Goal: Information Seeking & Learning: Learn about a topic

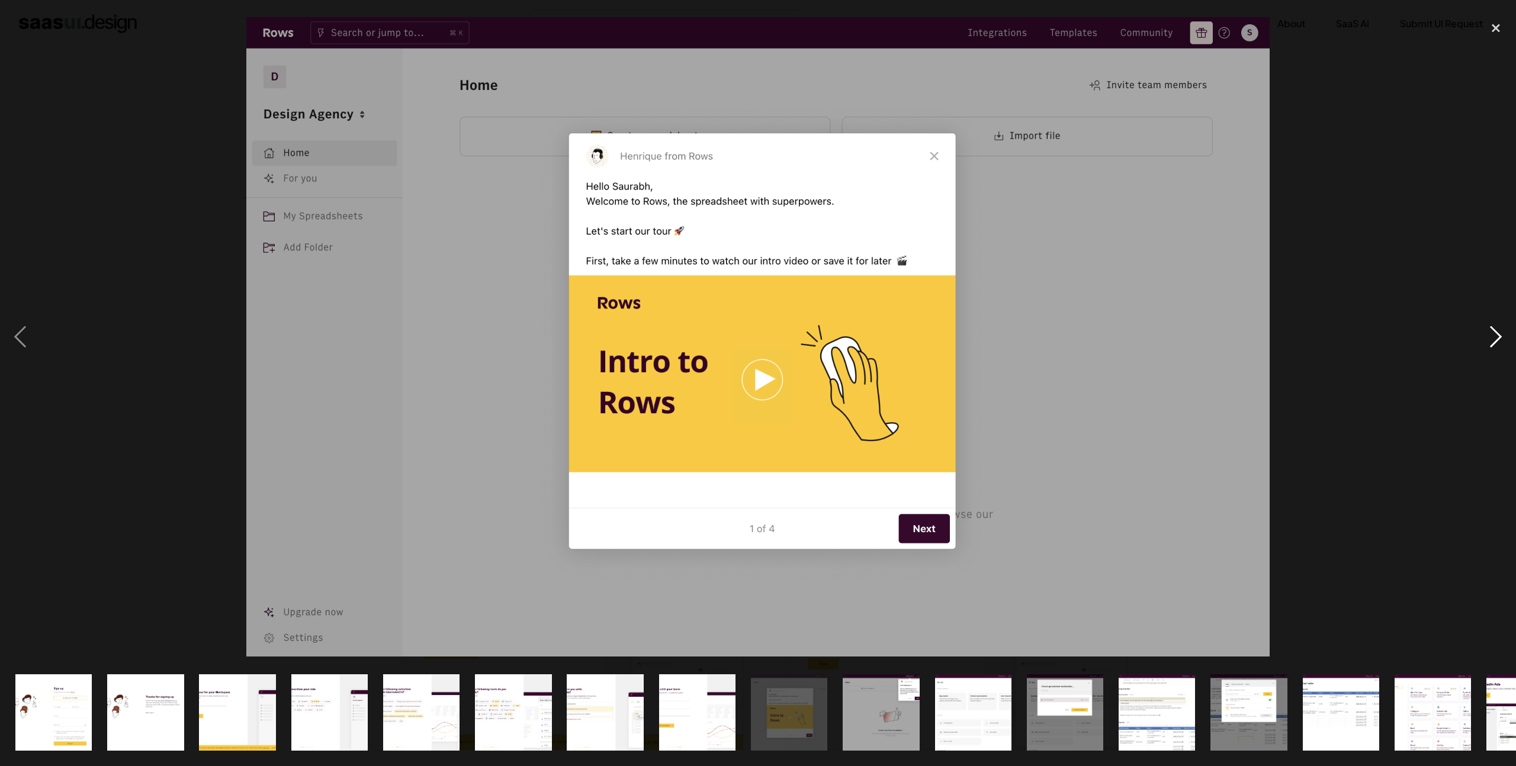
click at [1497, 337] on div "next image" at bounding box center [1496, 337] width 40 height 644
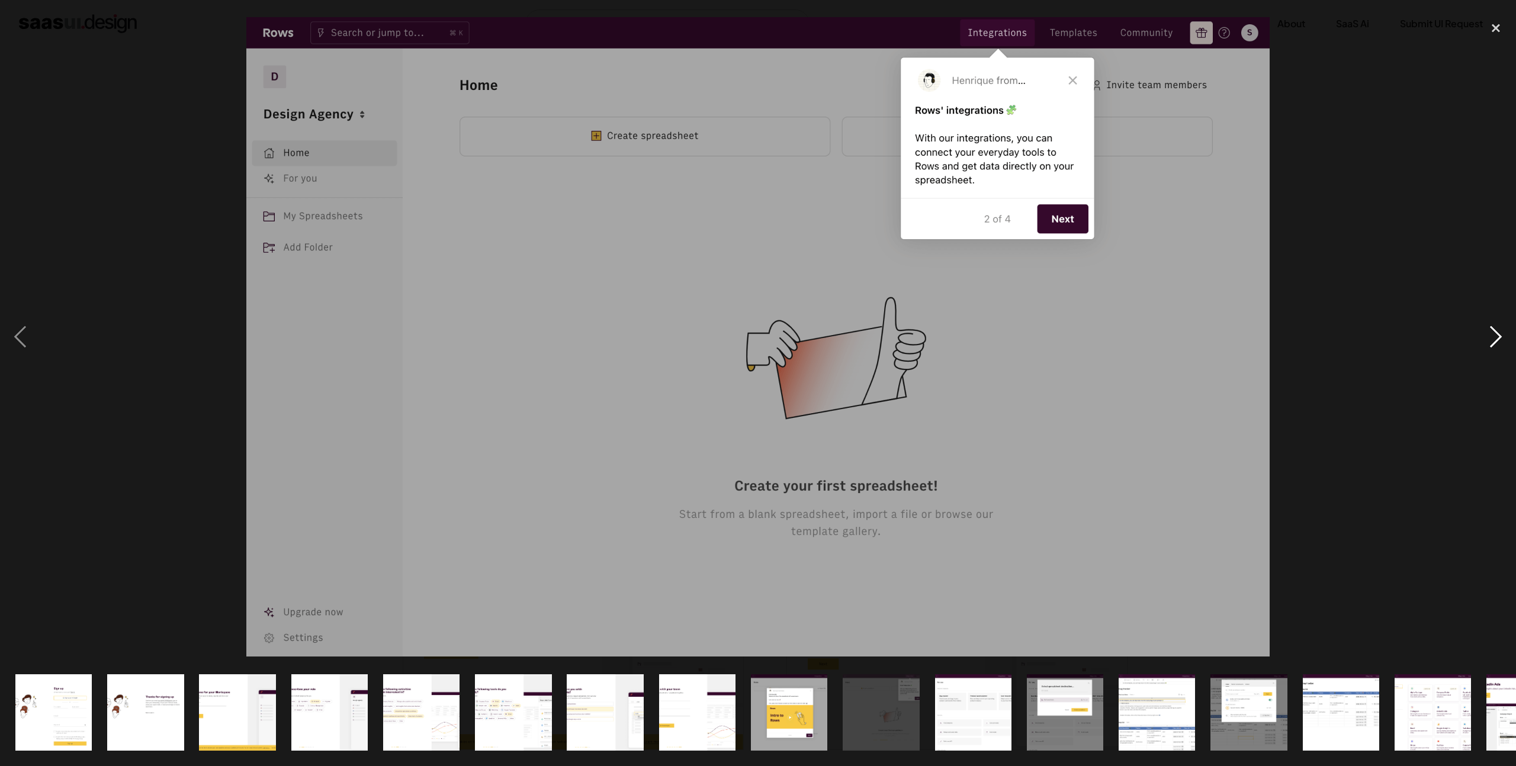
click at [1497, 337] on div "next image" at bounding box center [1496, 337] width 40 height 644
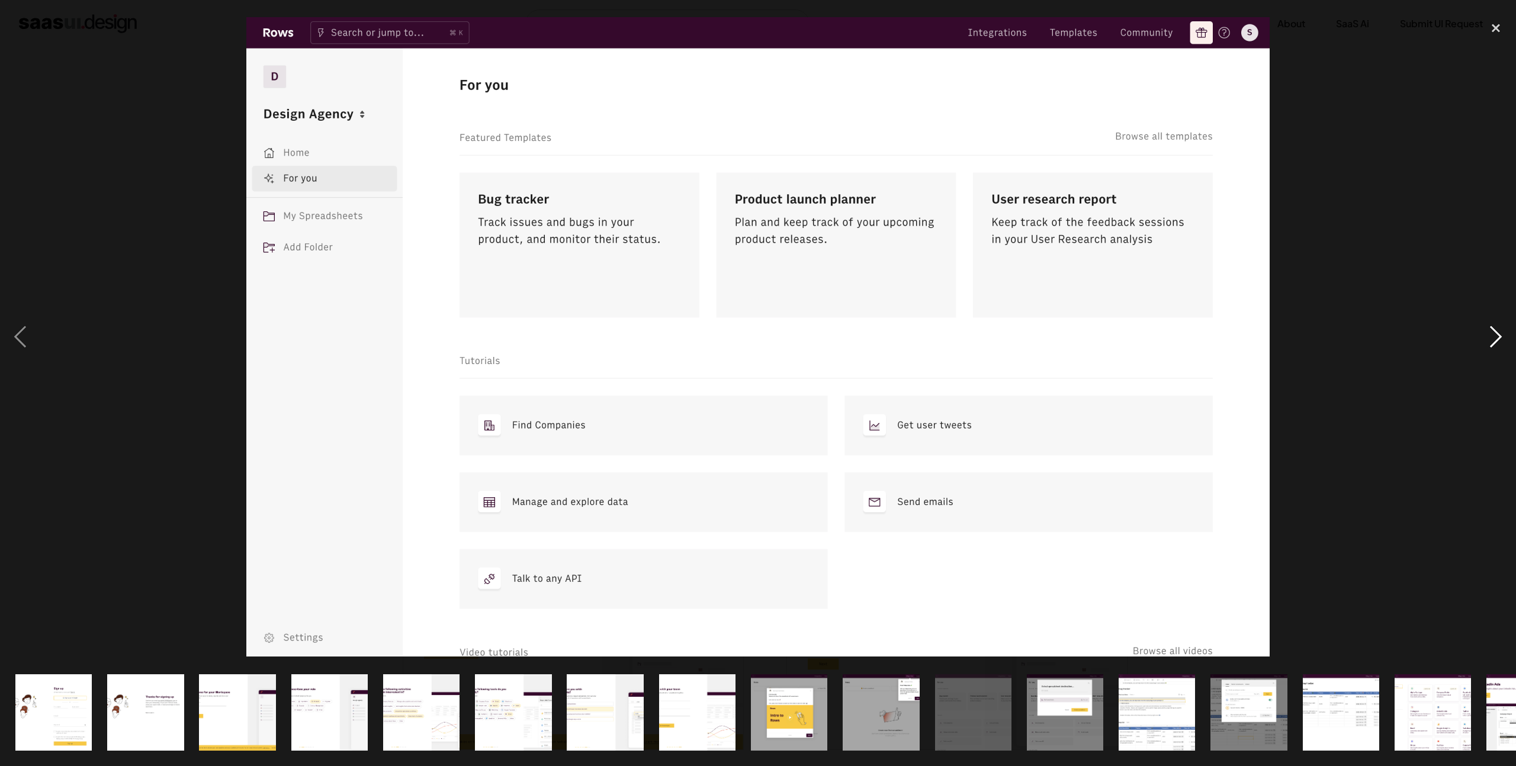
click at [1497, 337] on div "next image" at bounding box center [1496, 337] width 40 height 644
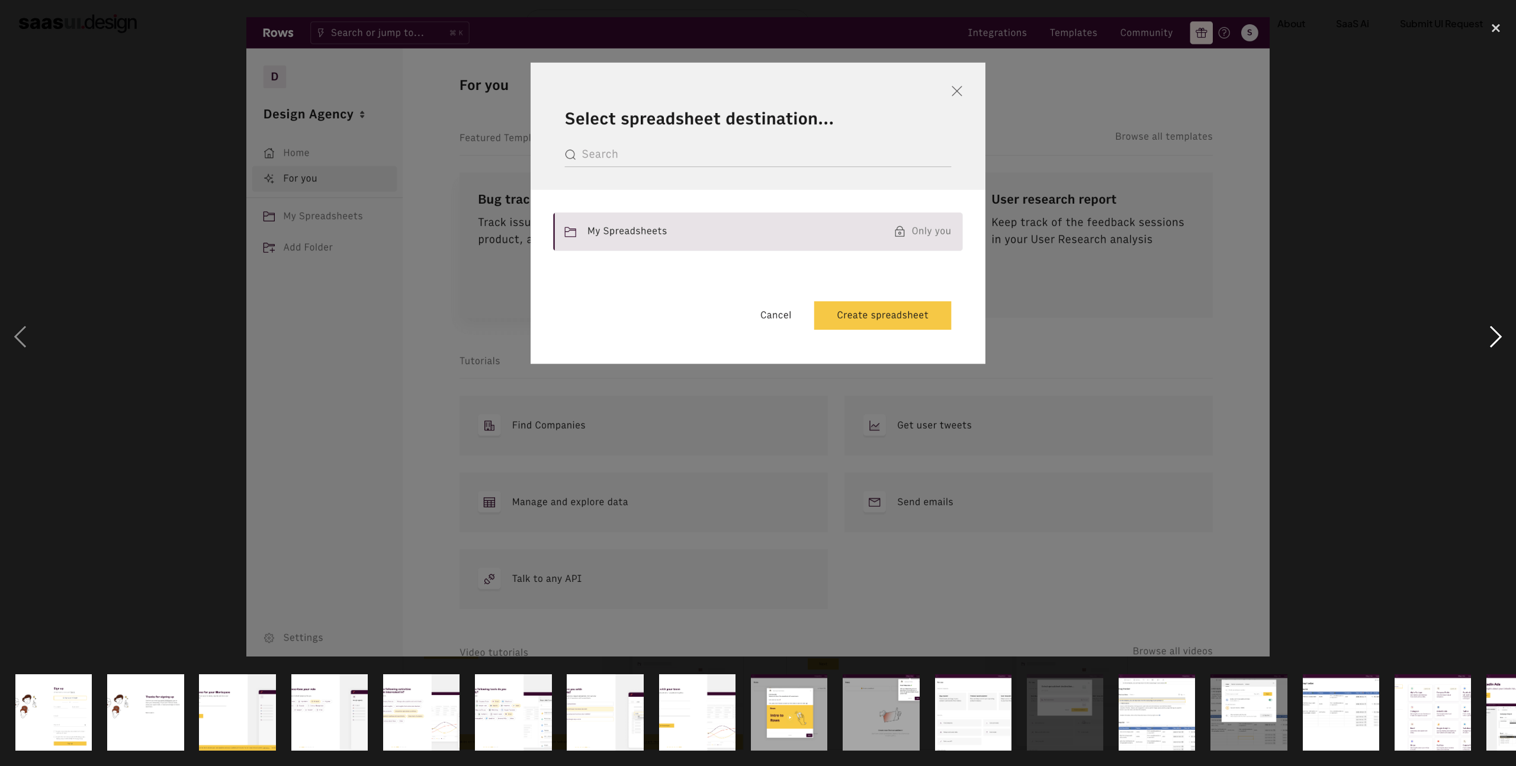
click at [1497, 337] on div "next image" at bounding box center [1496, 337] width 40 height 644
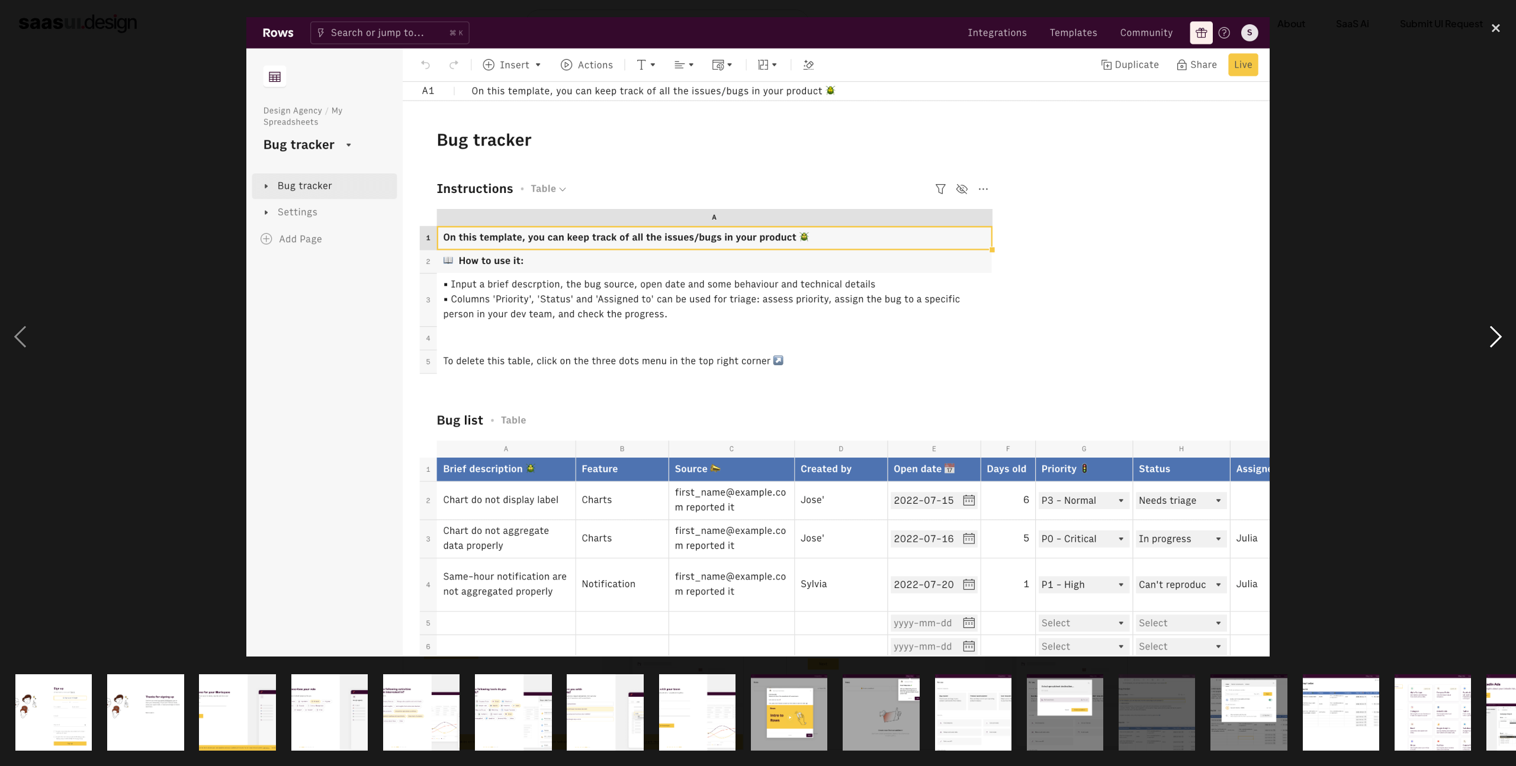
click at [1497, 337] on div "next image" at bounding box center [1496, 337] width 40 height 644
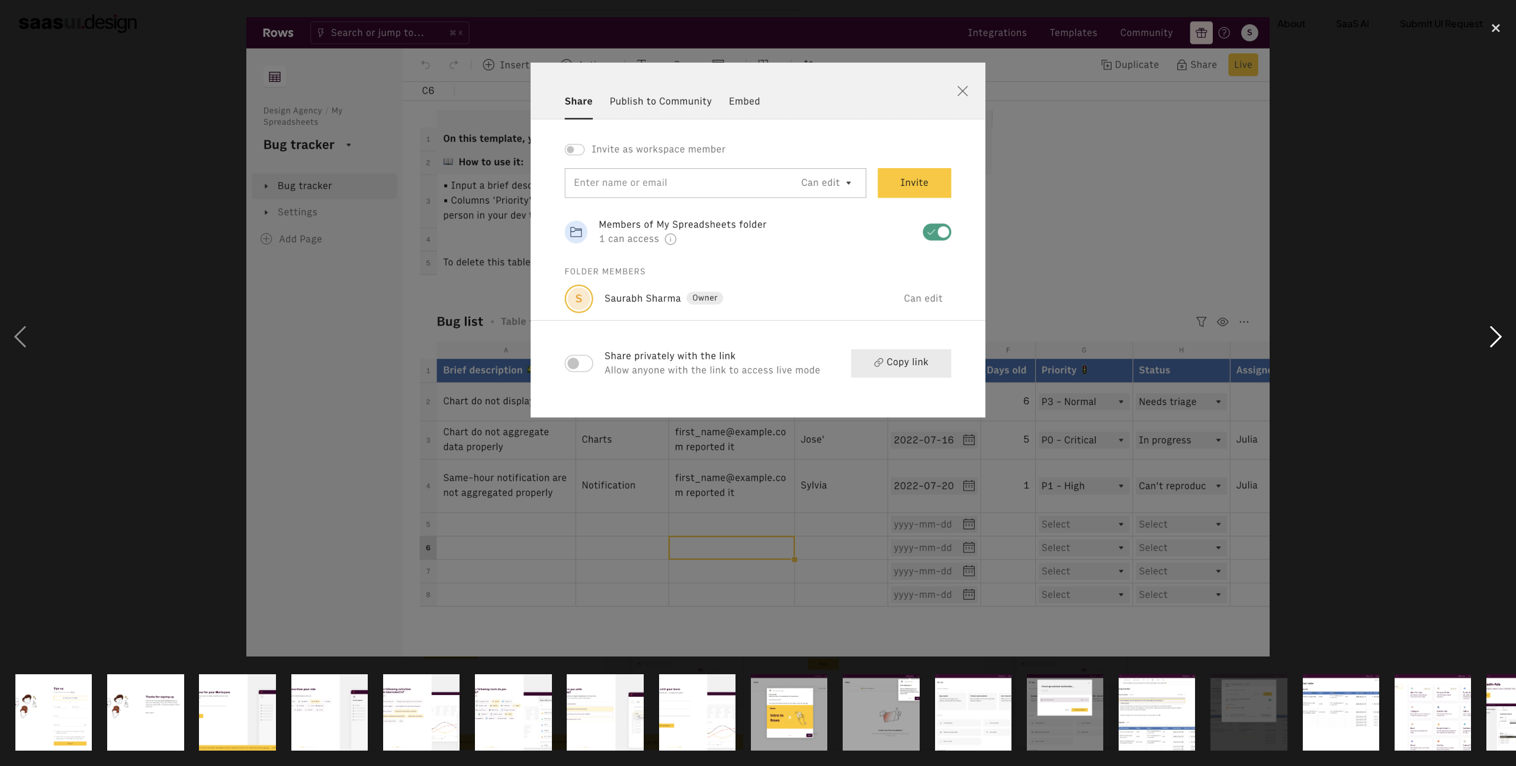
click at [1497, 337] on div "next image" at bounding box center [1496, 337] width 40 height 644
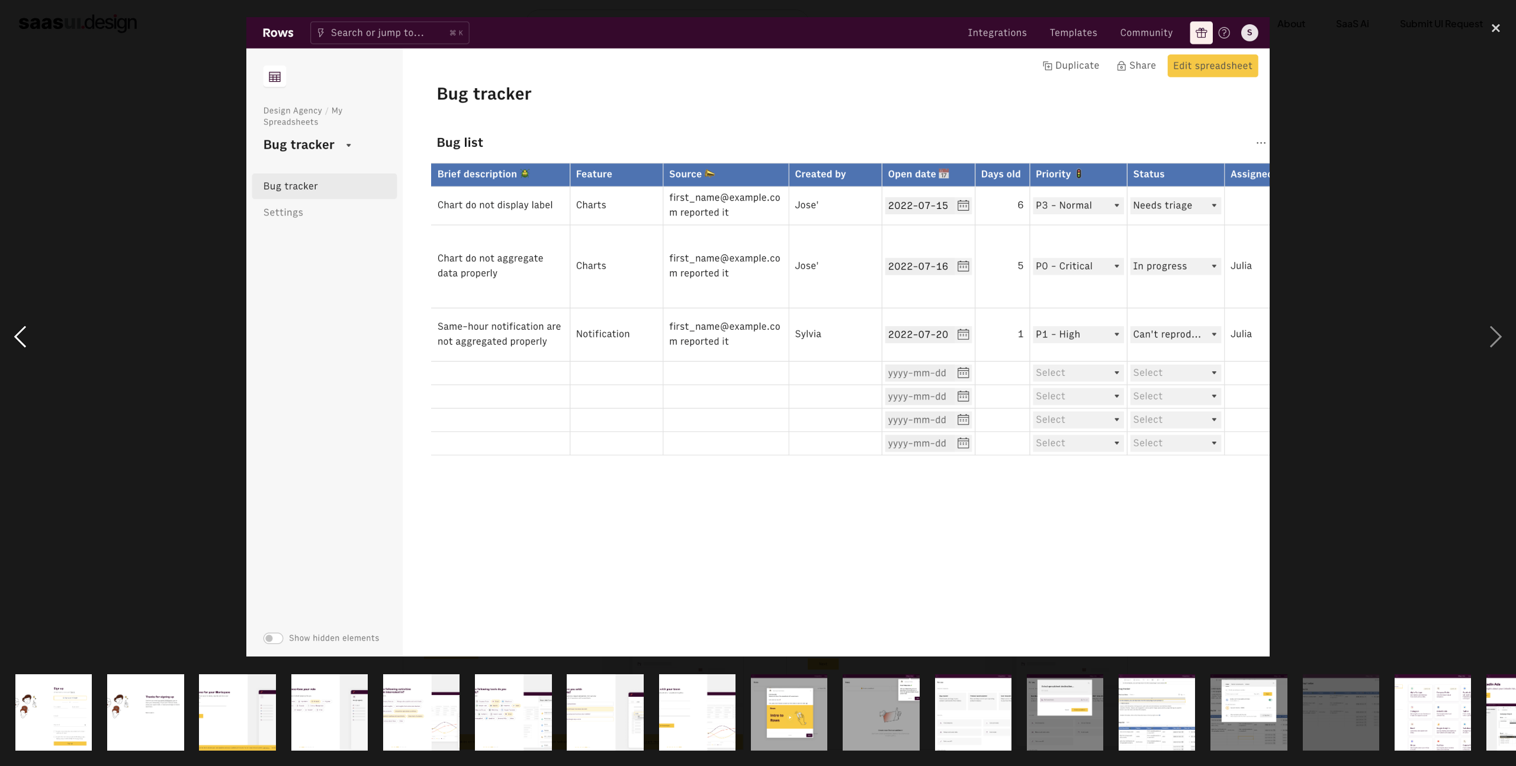
click at [31, 326] on div "previous image" at bounding box center [20, 337] width 40 height 644
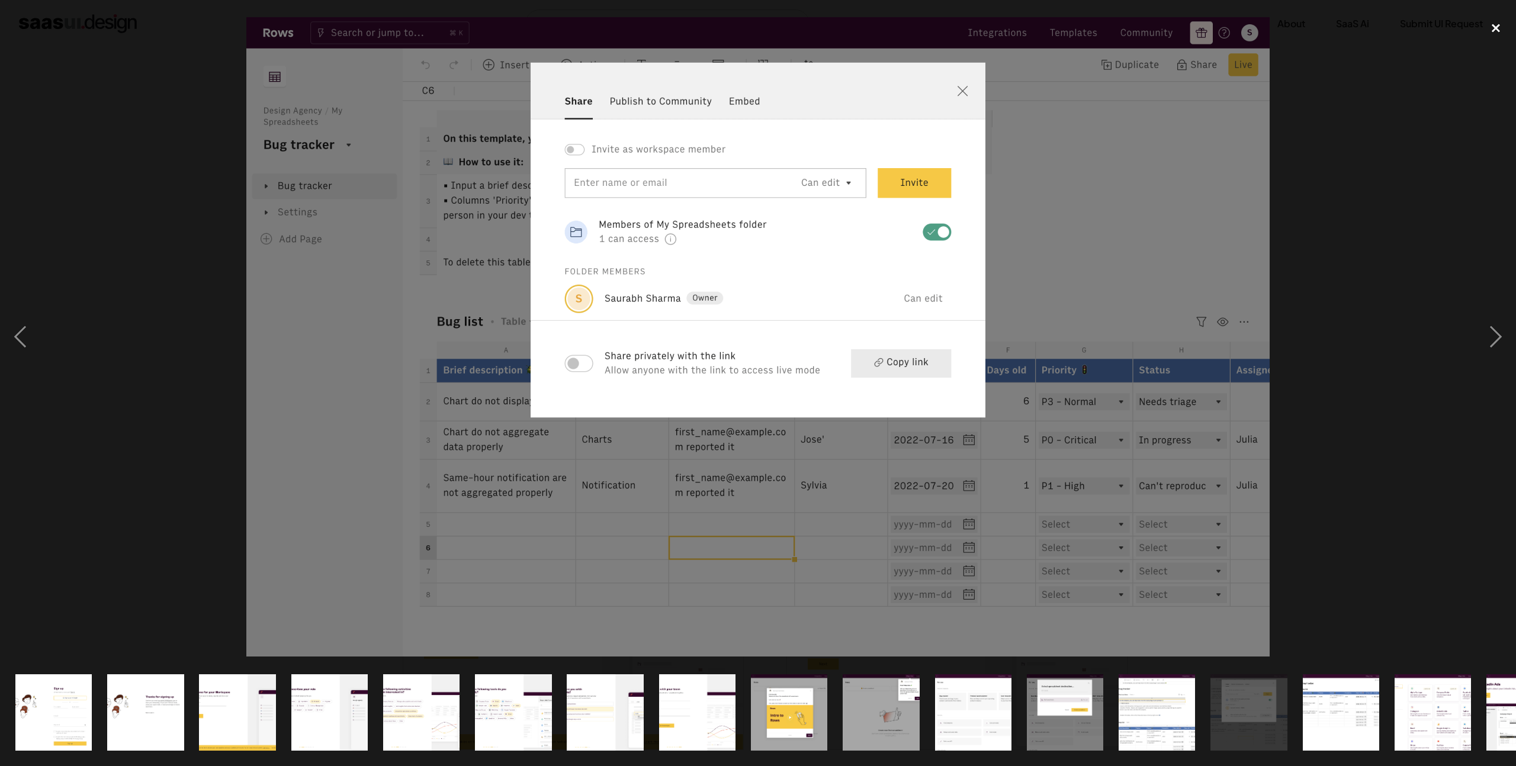
click at [1492, 27] on div "close lightbox" at bounding box center [1496, 28] width 40 height 26
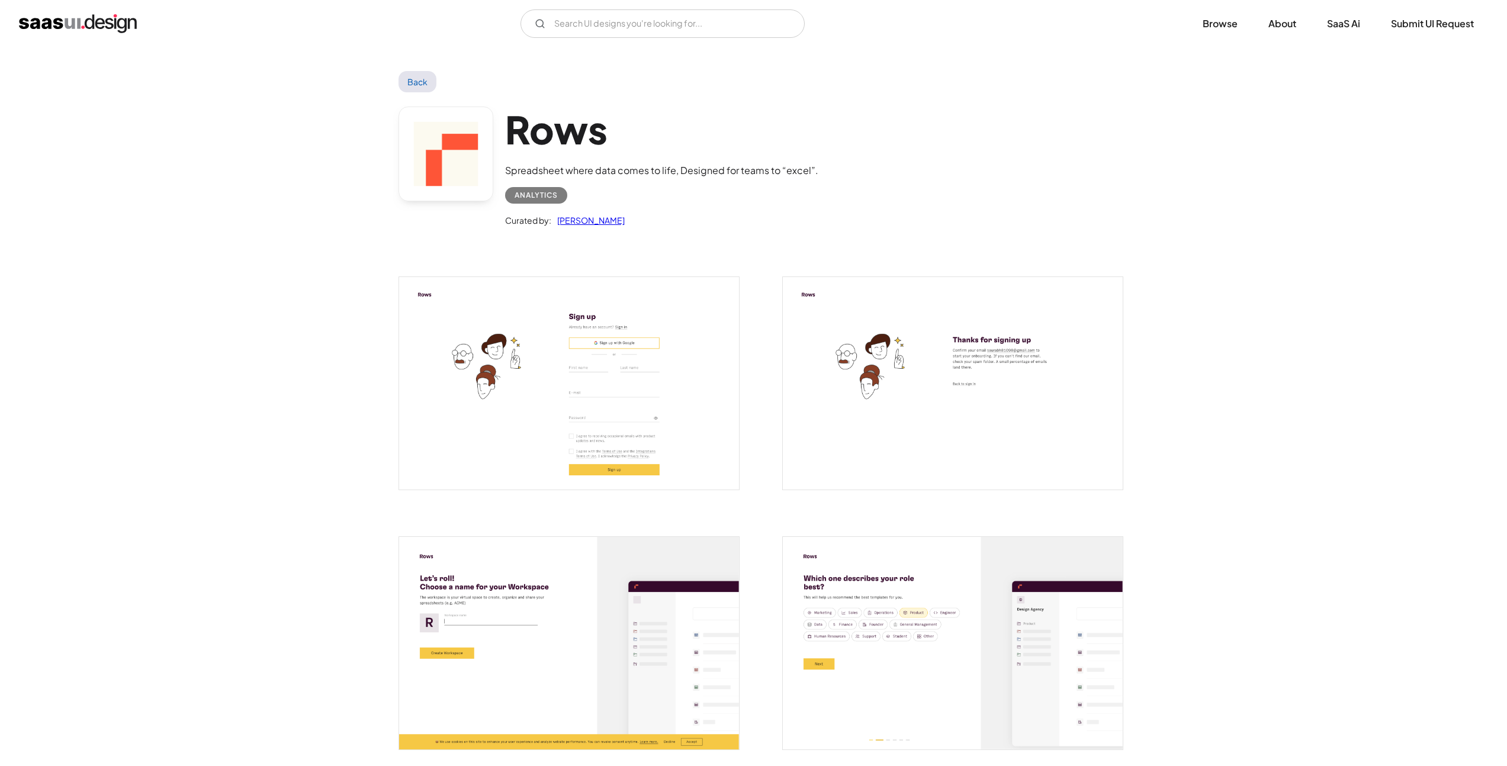
click at [436, 77] on link "Back" at bounding box center [418, 81] width 38 height 21
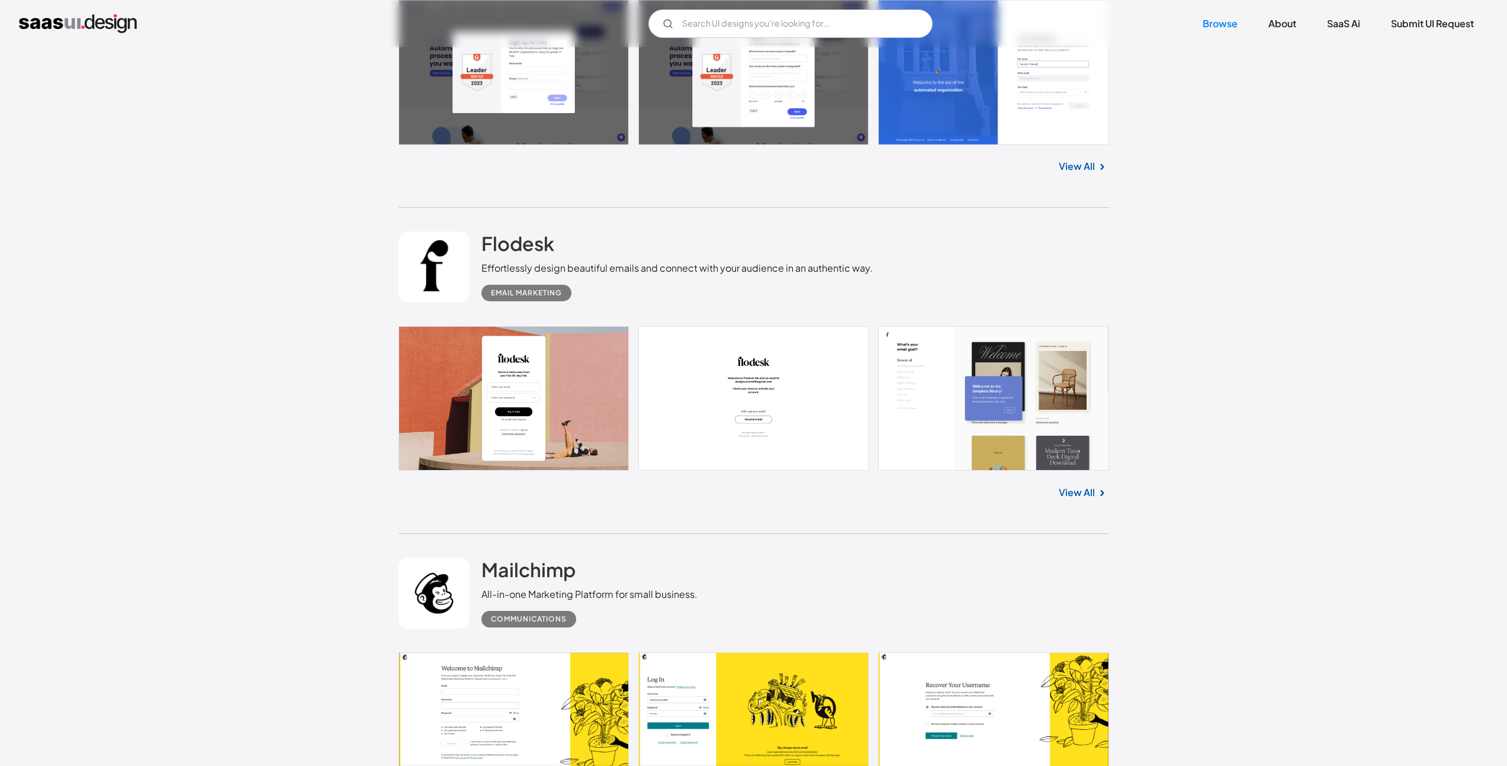
scroll to position [2672, 0]
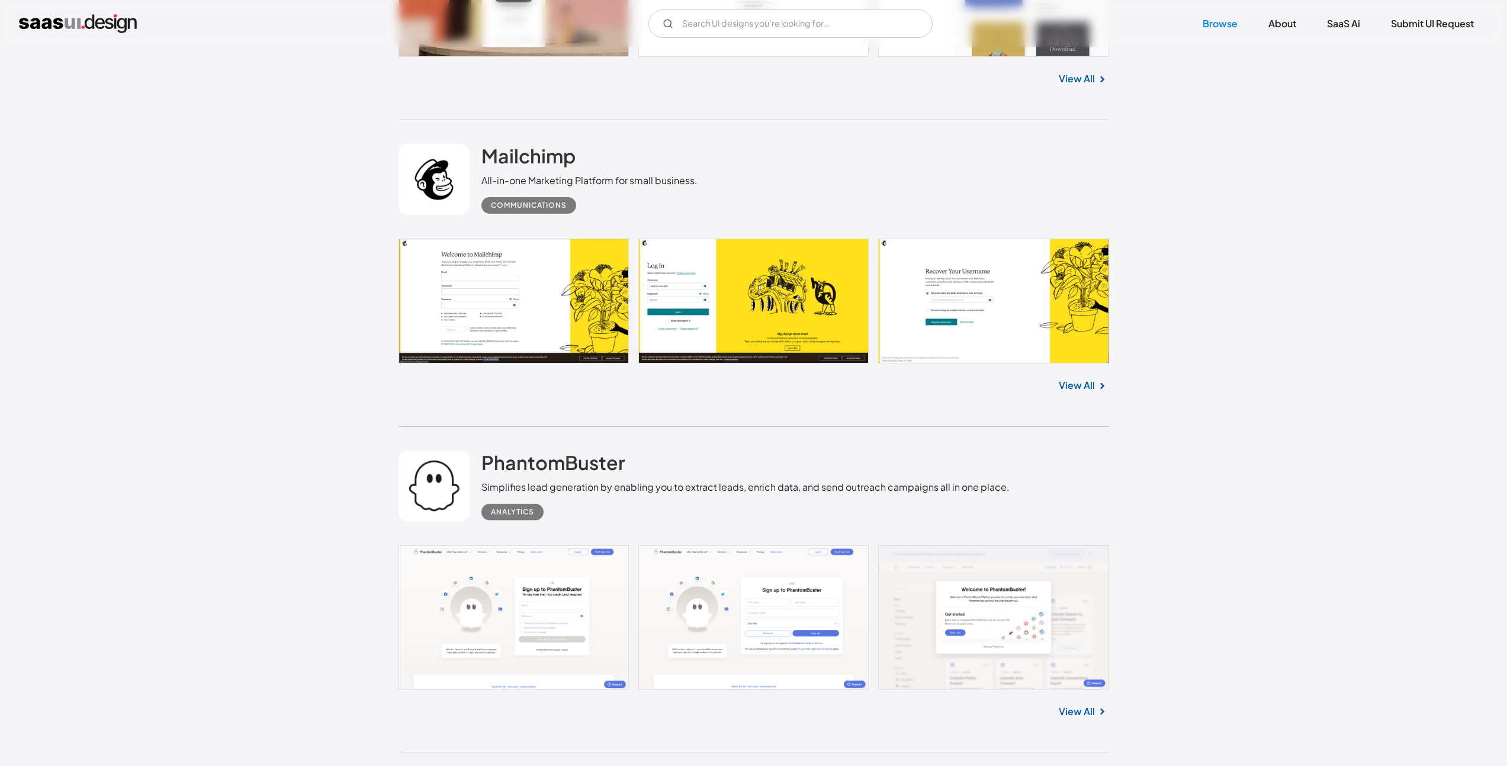
click at [460, 278] on link at bounding box center [754, 301] width 711 height 125
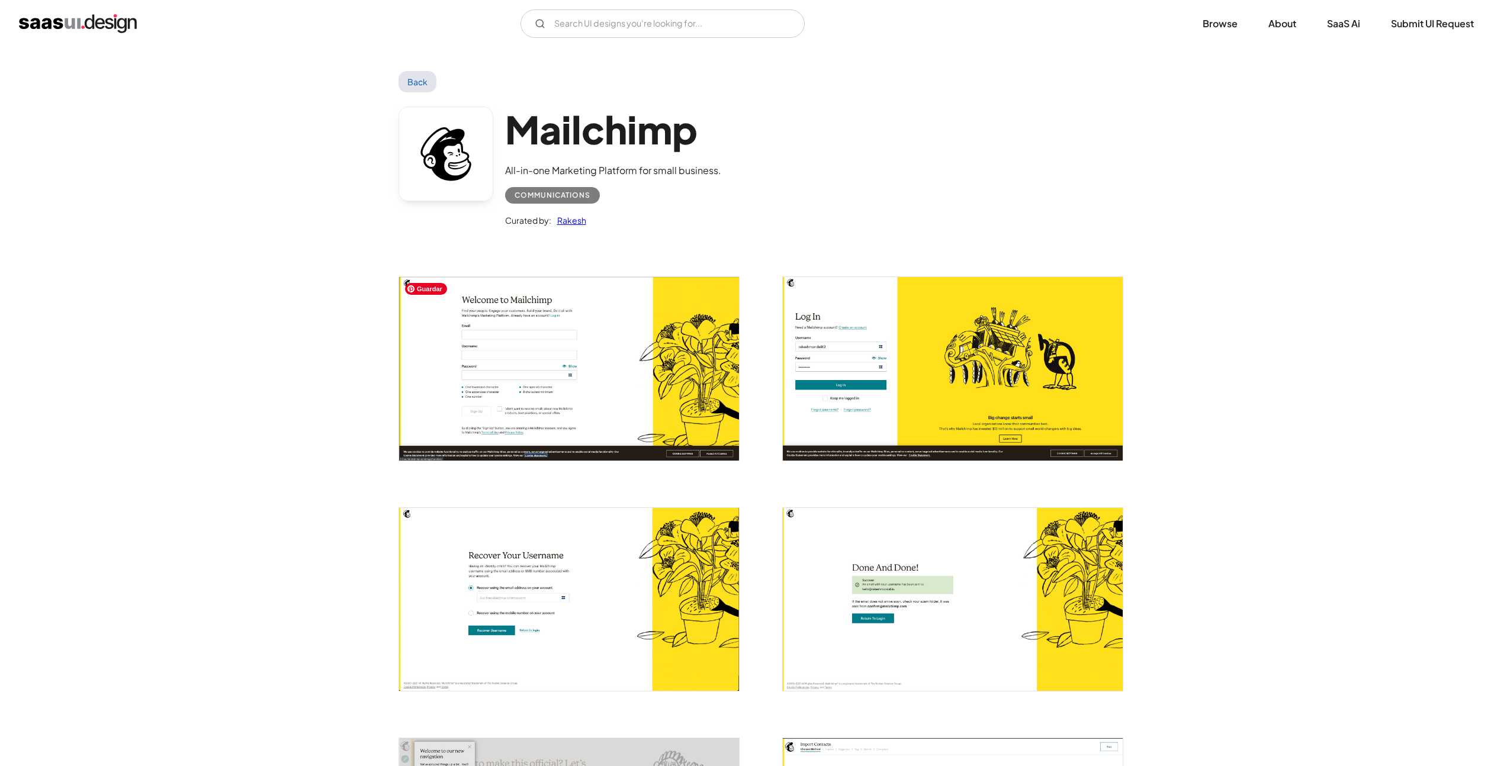
click at [676, 400] on img "open lightbox" at bounding box center [569, 368] width 340 height 183
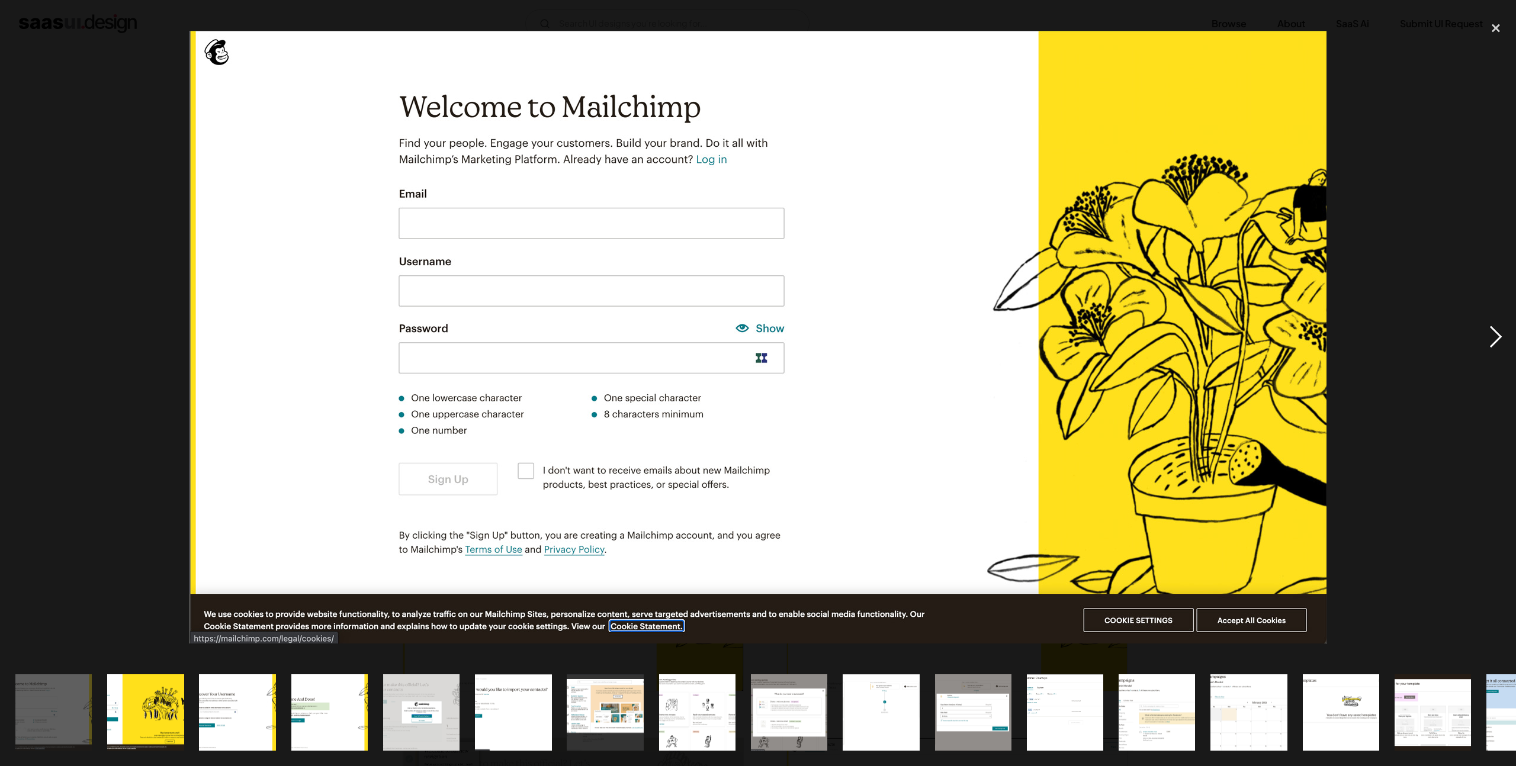
click at [1486, 348] on div "next image" at bounding box center [1496, 337] width 40 height 644
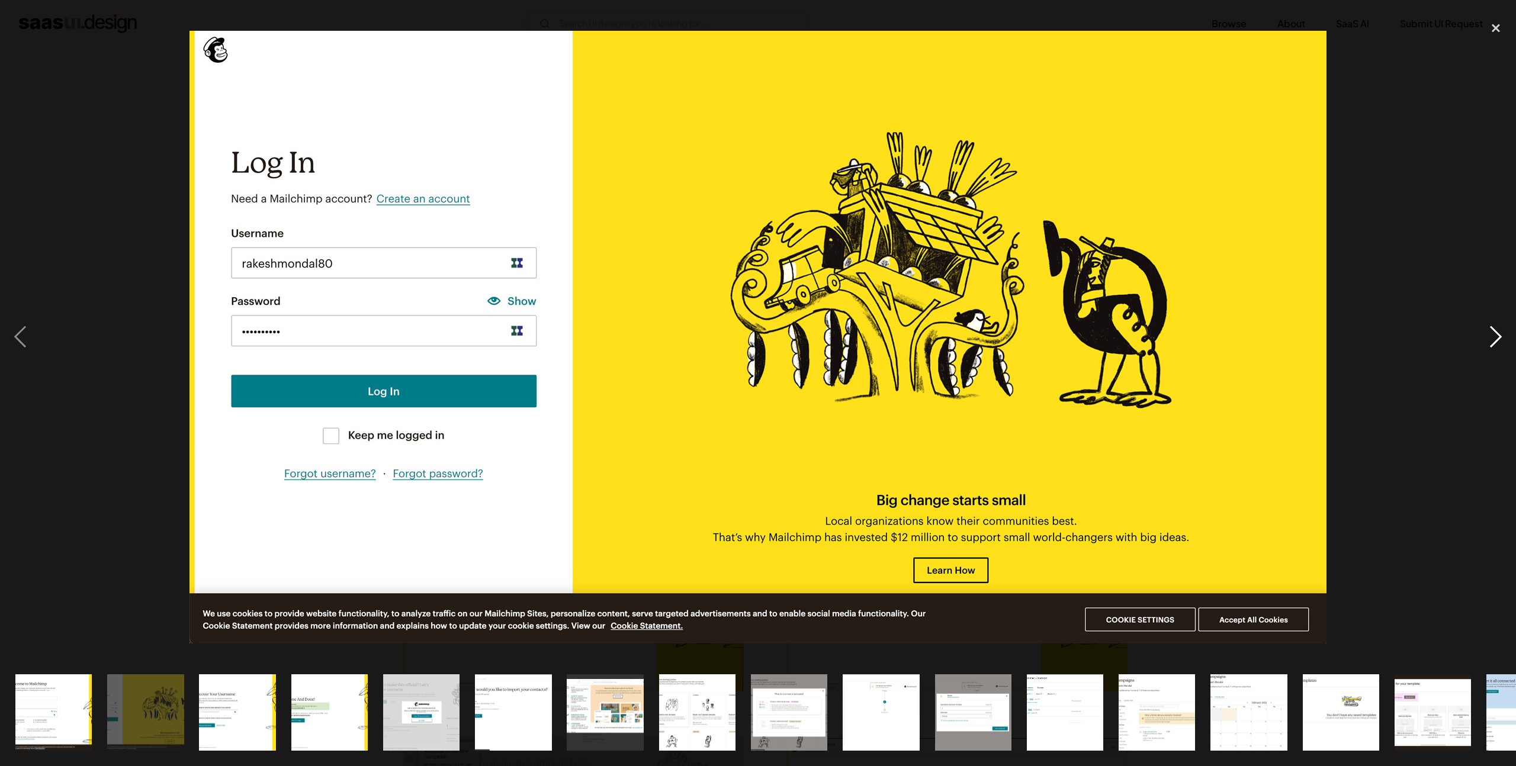
click at [1488, 345] on div "next image" at bounding box center [1496, 337] width 40 height 644
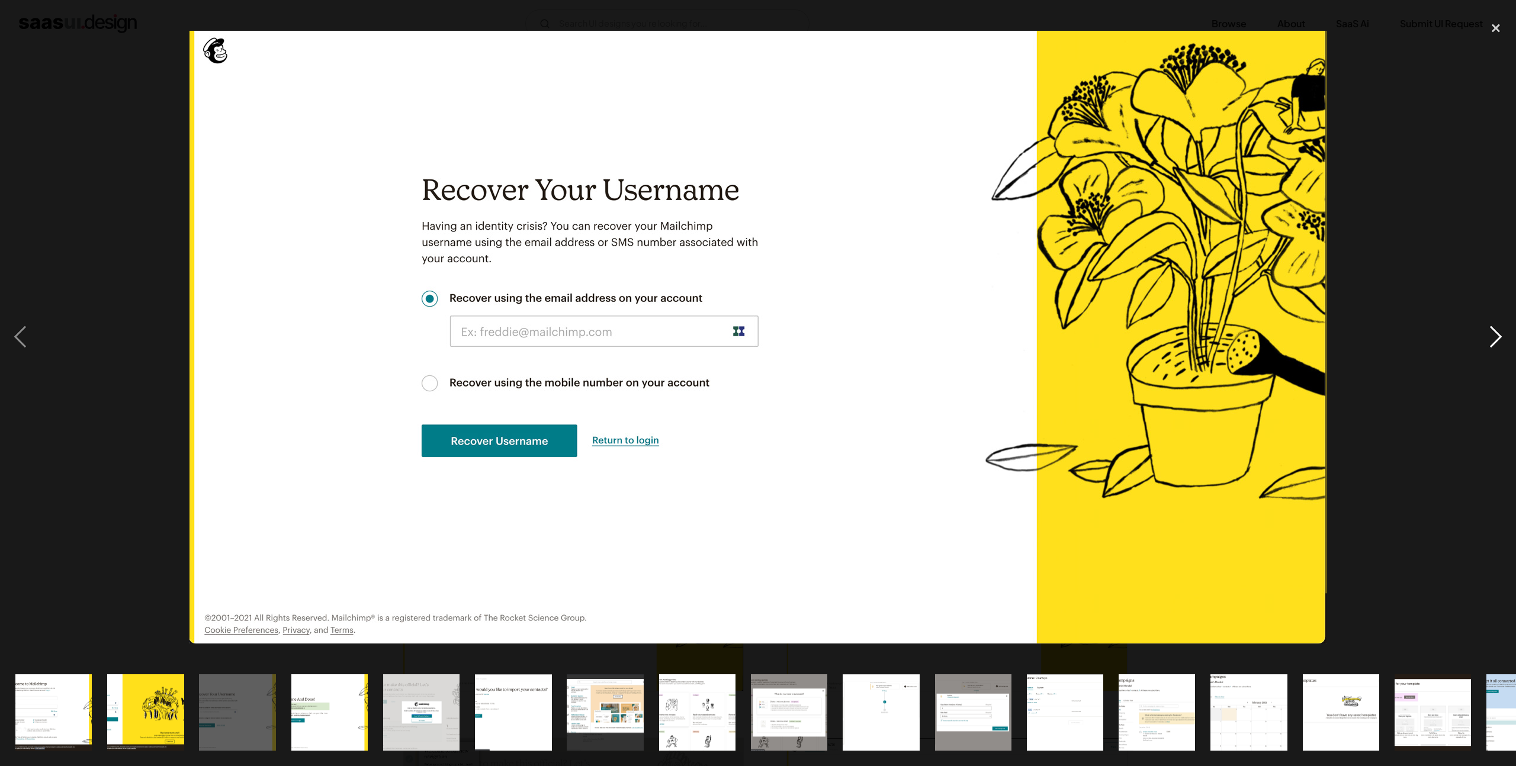
click at [1488, 345] on div "next image" at bounding box center [1496, 337] width 40 height 644
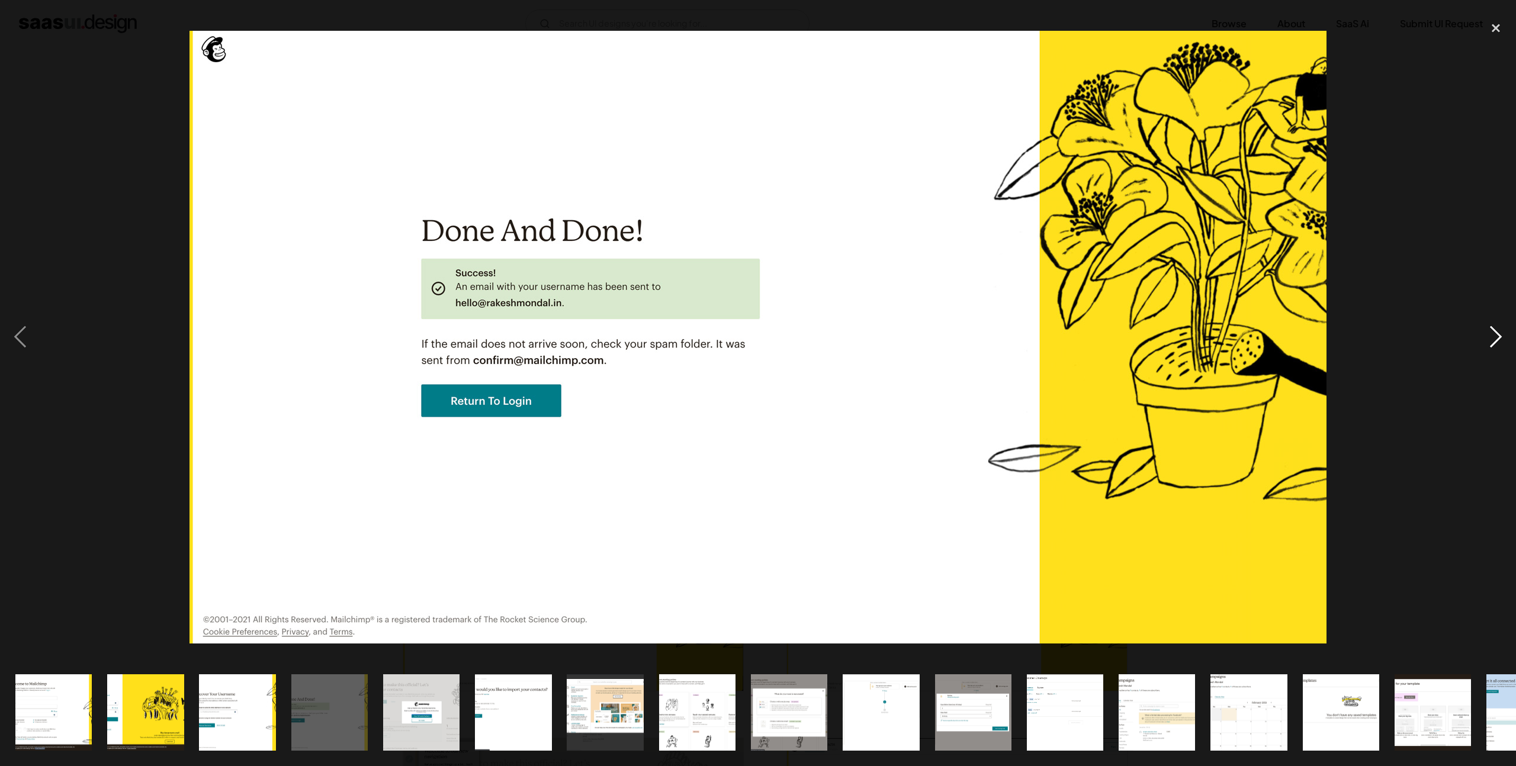
click at [1488, 345] on div "next image" at bounding box center [1496, 337] width 40 height 644
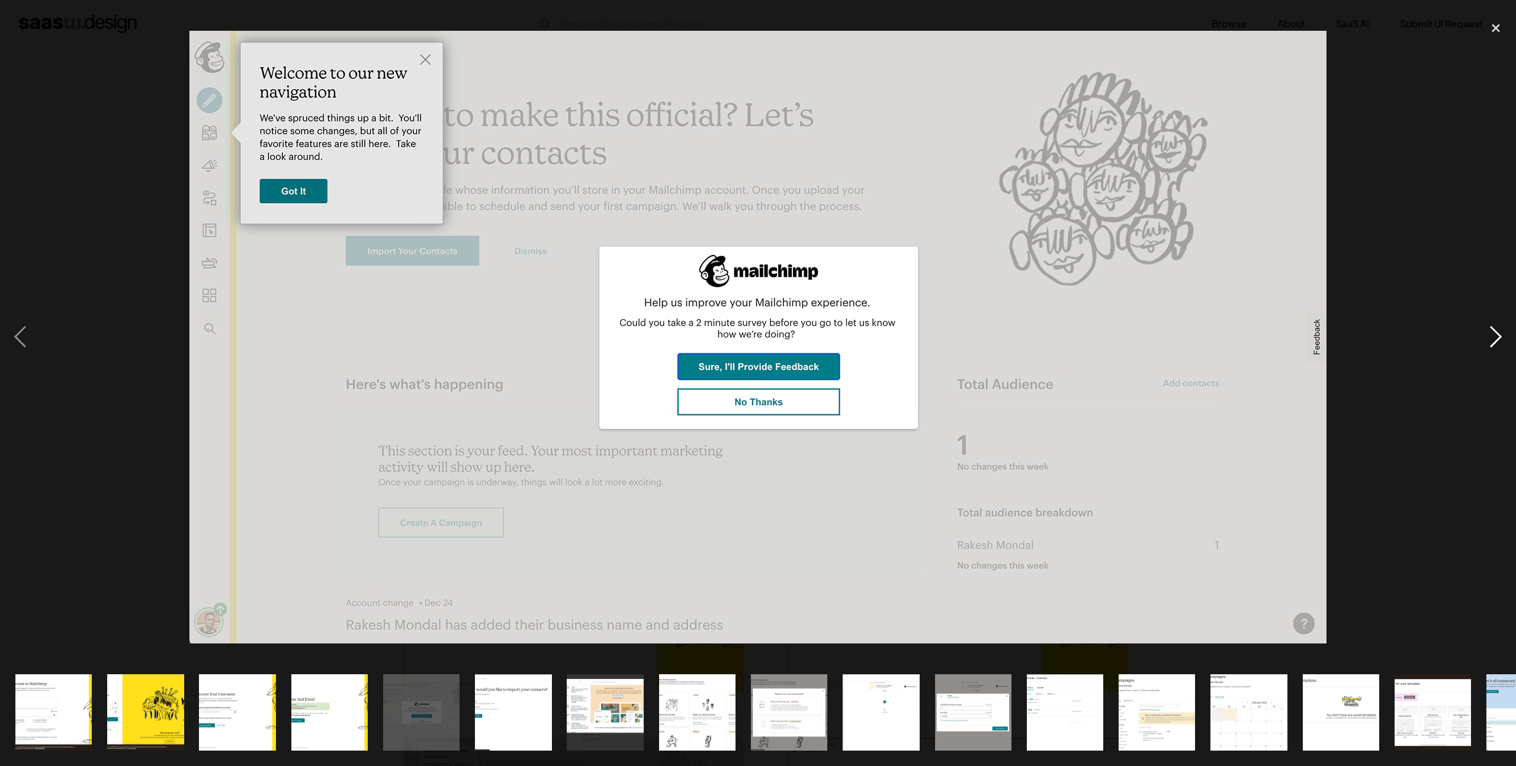
click at [1488, 345] on div "next image" at bounding box center [1496, 337] width 40 height 644
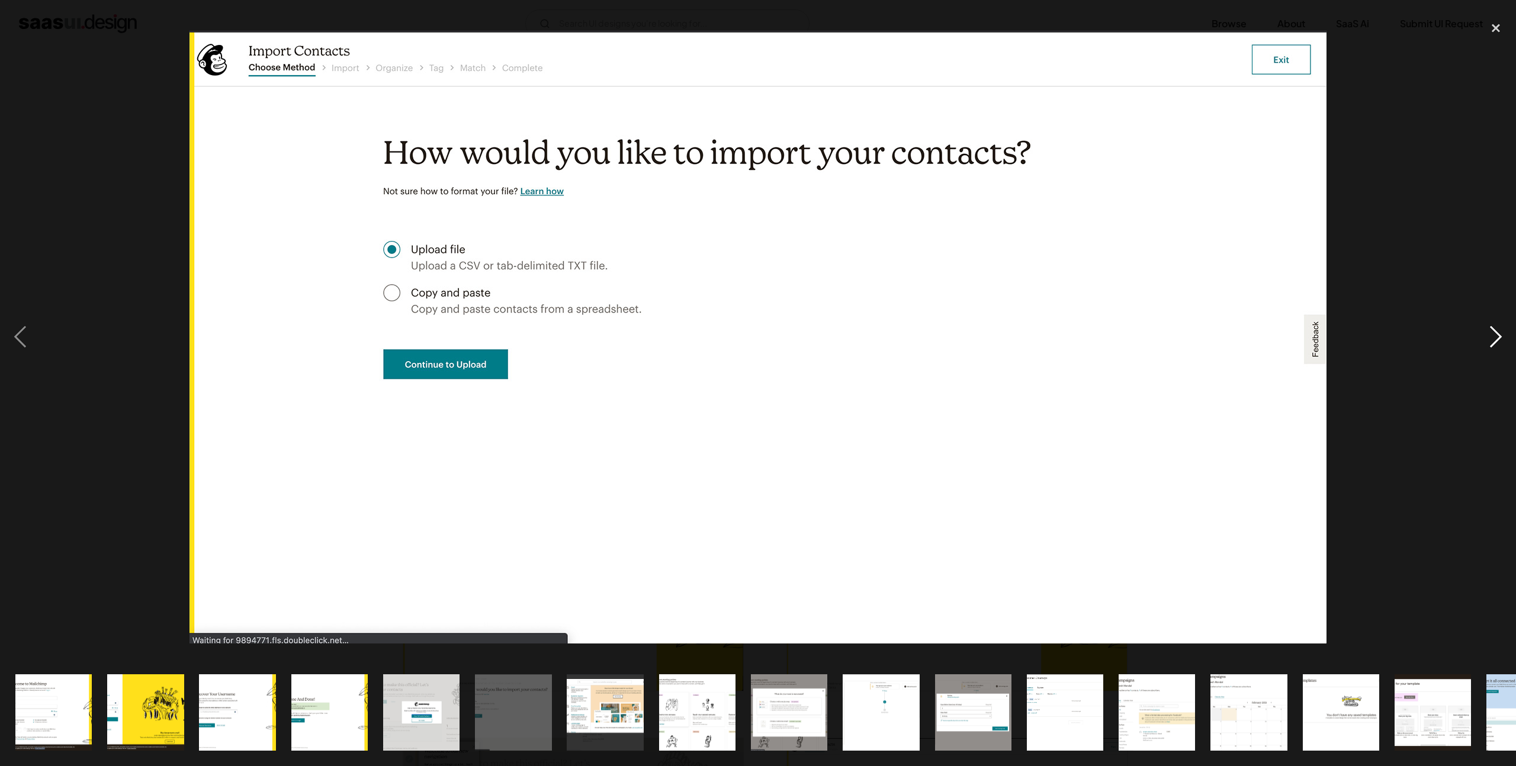
click at [1488, 345] on div "next image" at bounding box center [1496, 337] width 40 height 644
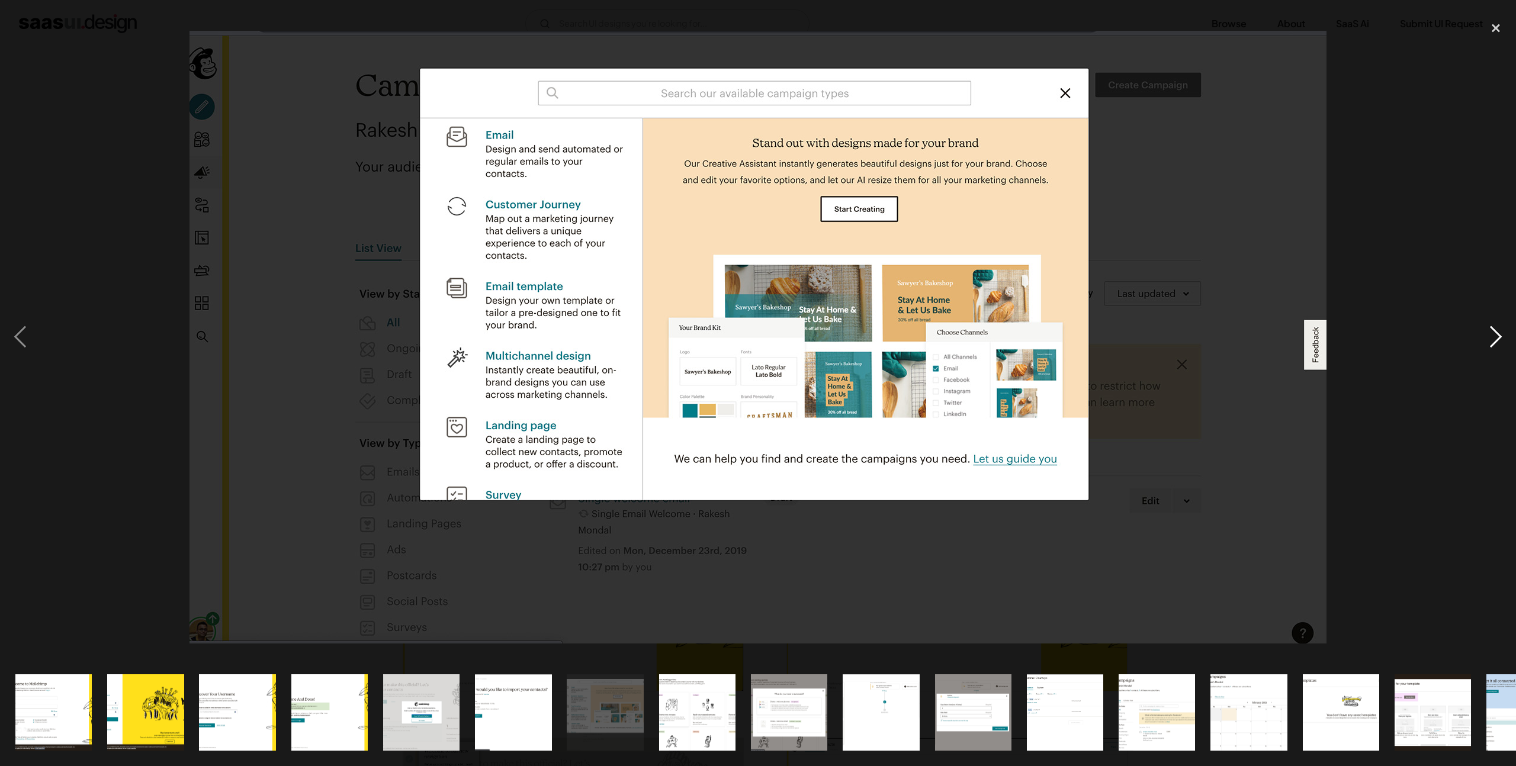
click at [1488, 345] on div "next image" at bounding box center [1496, 337] width 40 height 644
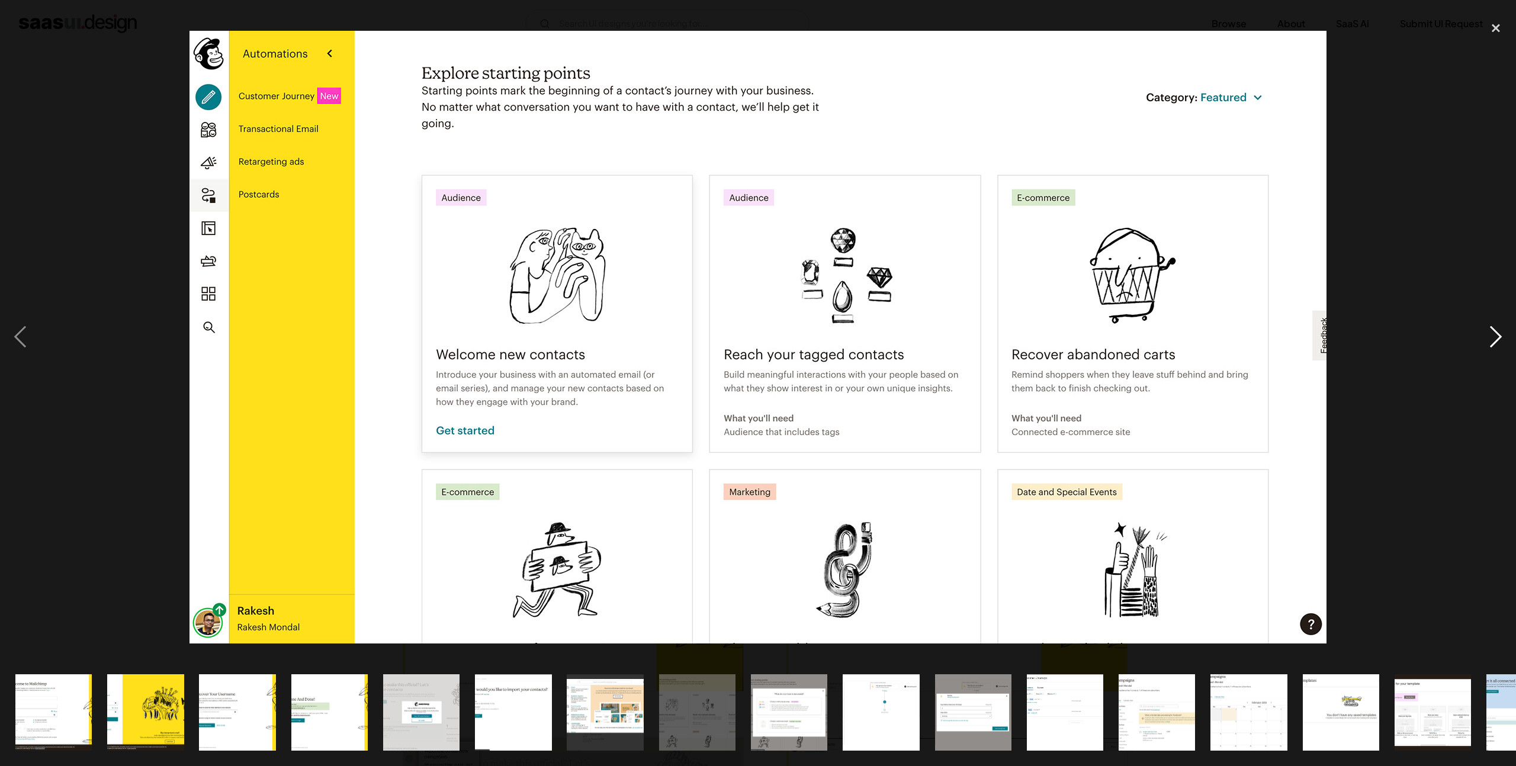
click at [1495, 342] on div "next image" at bounding box center [1496, 337] width 40 height 644
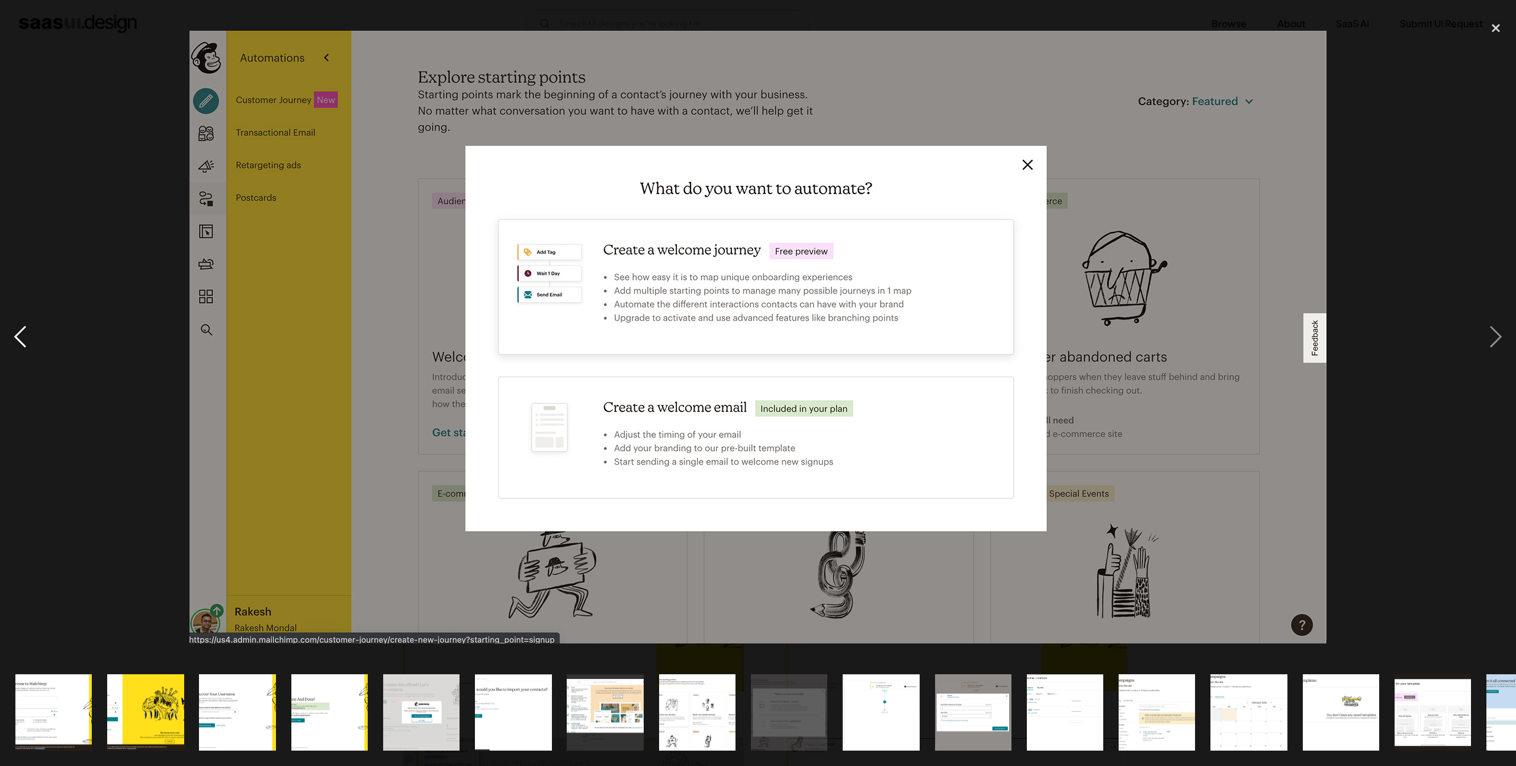
click at [21, 330] on div "previous image" at bounding box center [20, 337] width 40 height 644
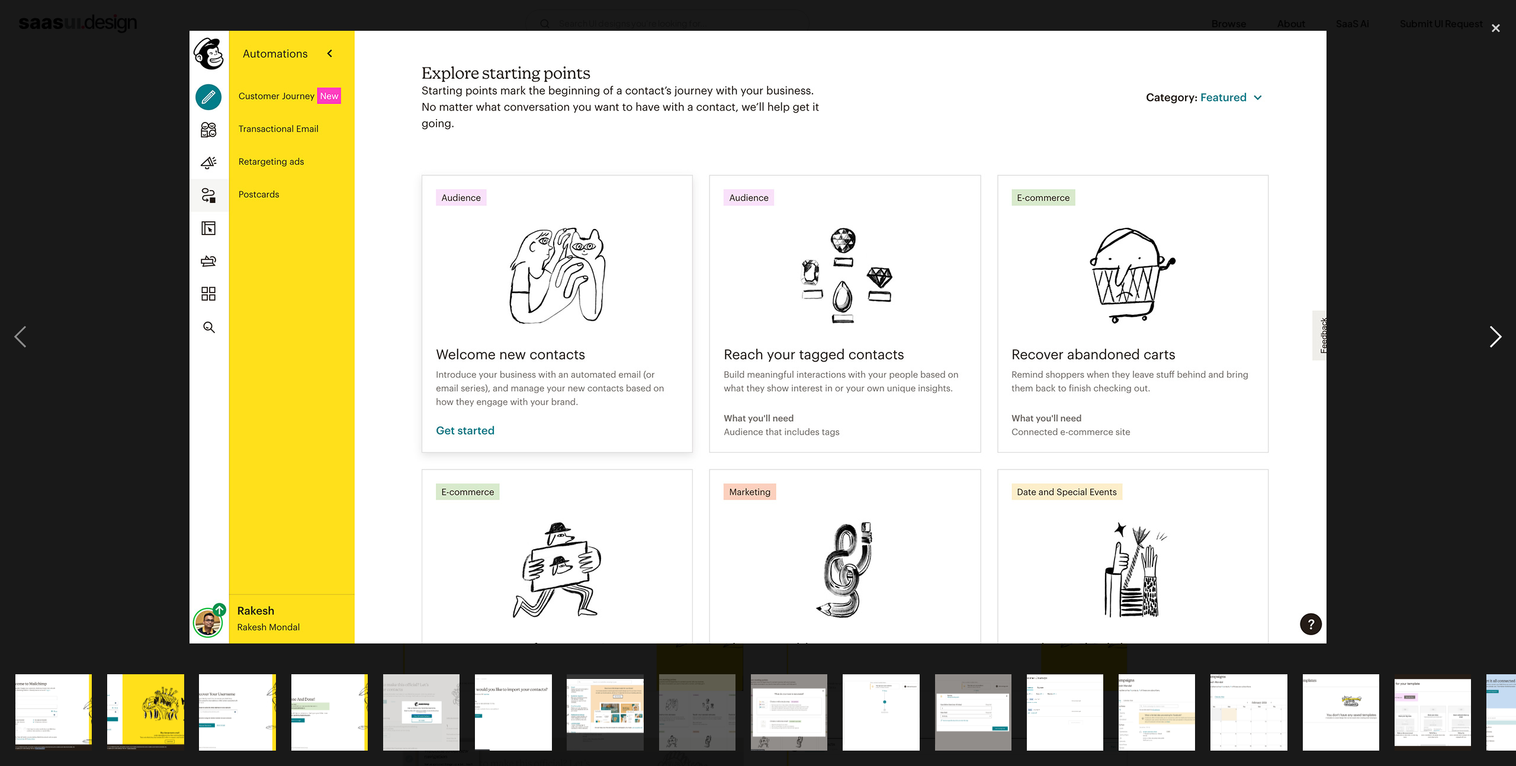
click at [1491, 321] on div "next image" at bounding box center [1496, 337] width 40 height 644
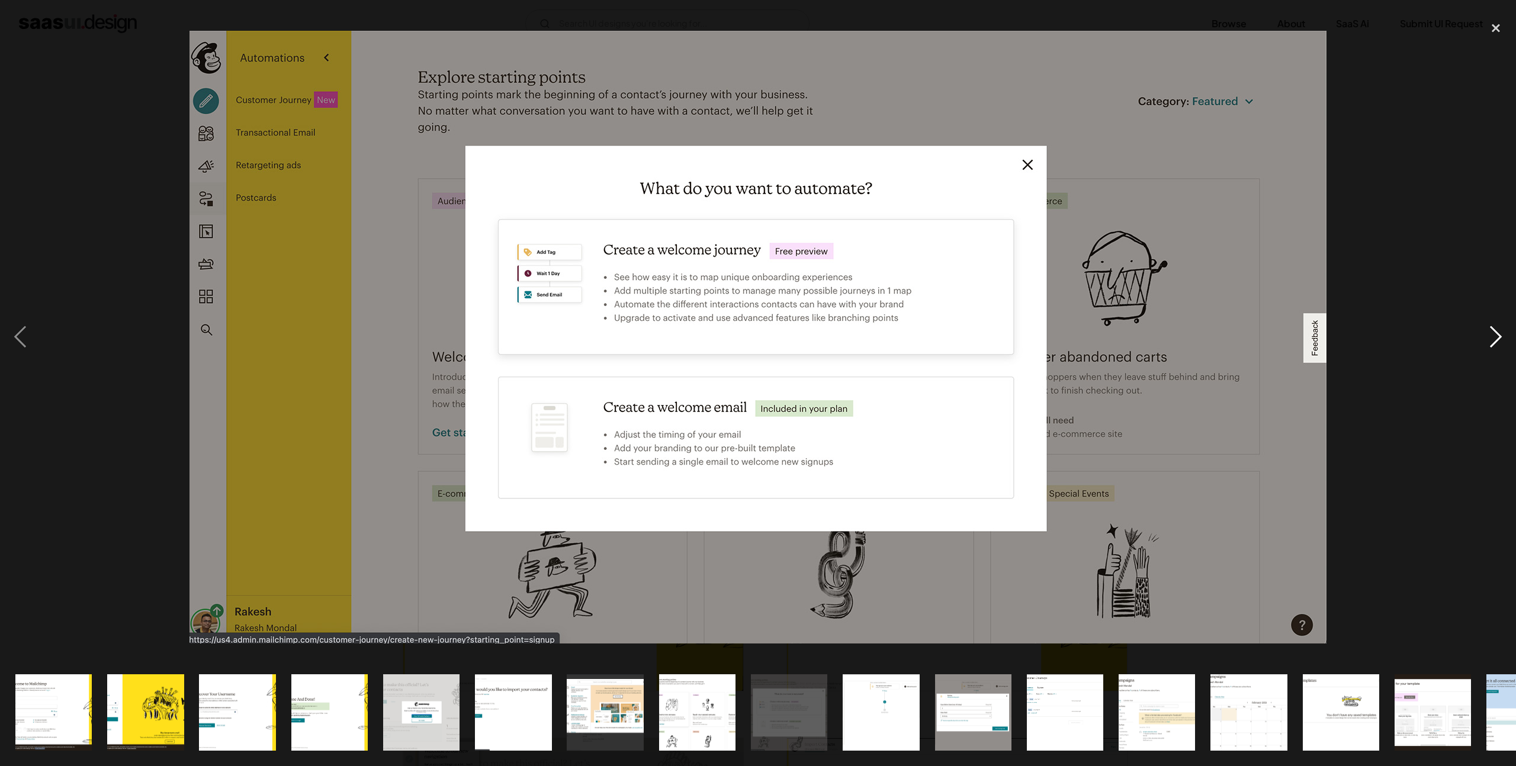
click at [1491, 321] on div "next image" at bounding box center [1496, 337] width 40 height 644
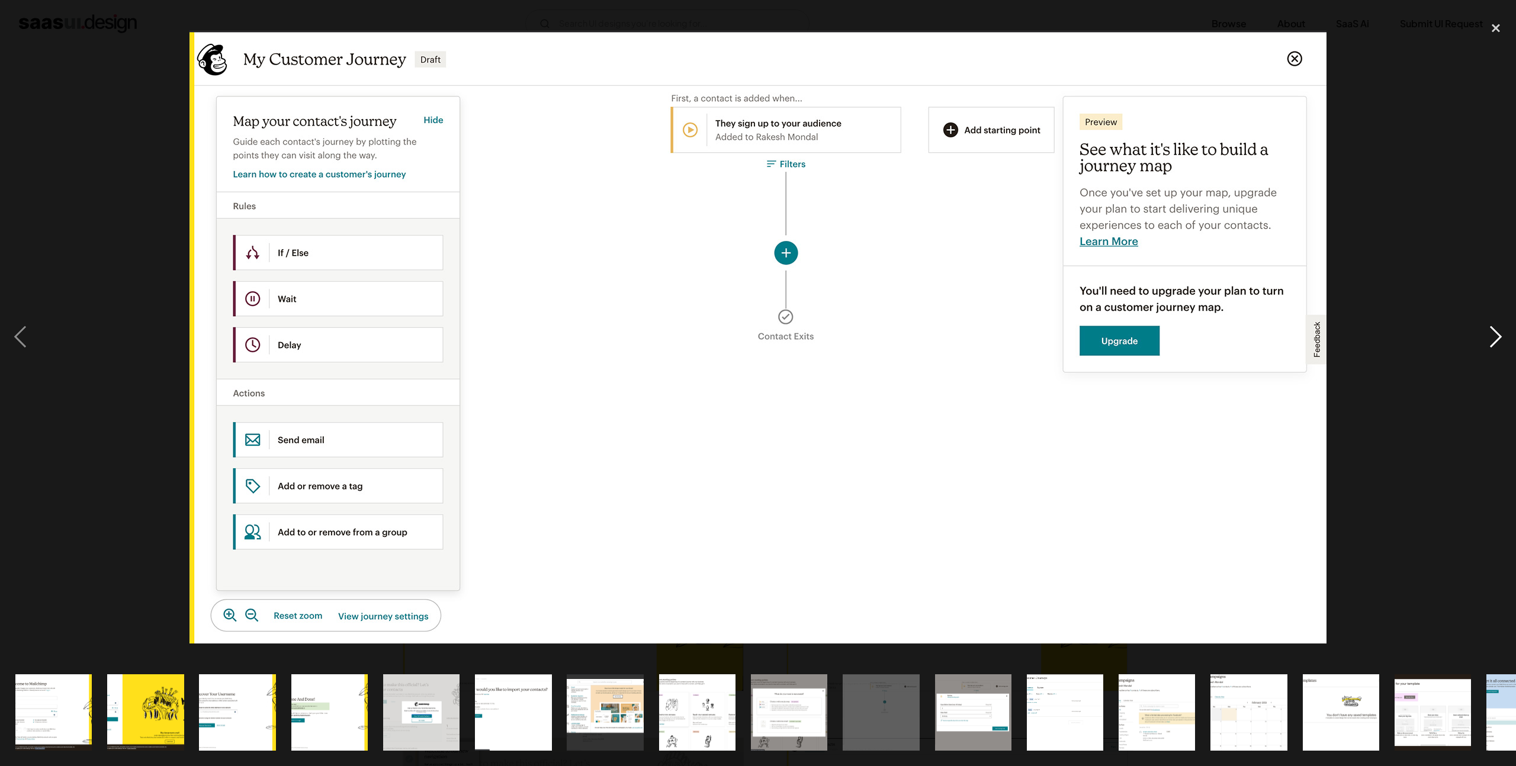
click at [1491, 321] on div "next image" at bounding box center [1496, 337] width 40 height 644
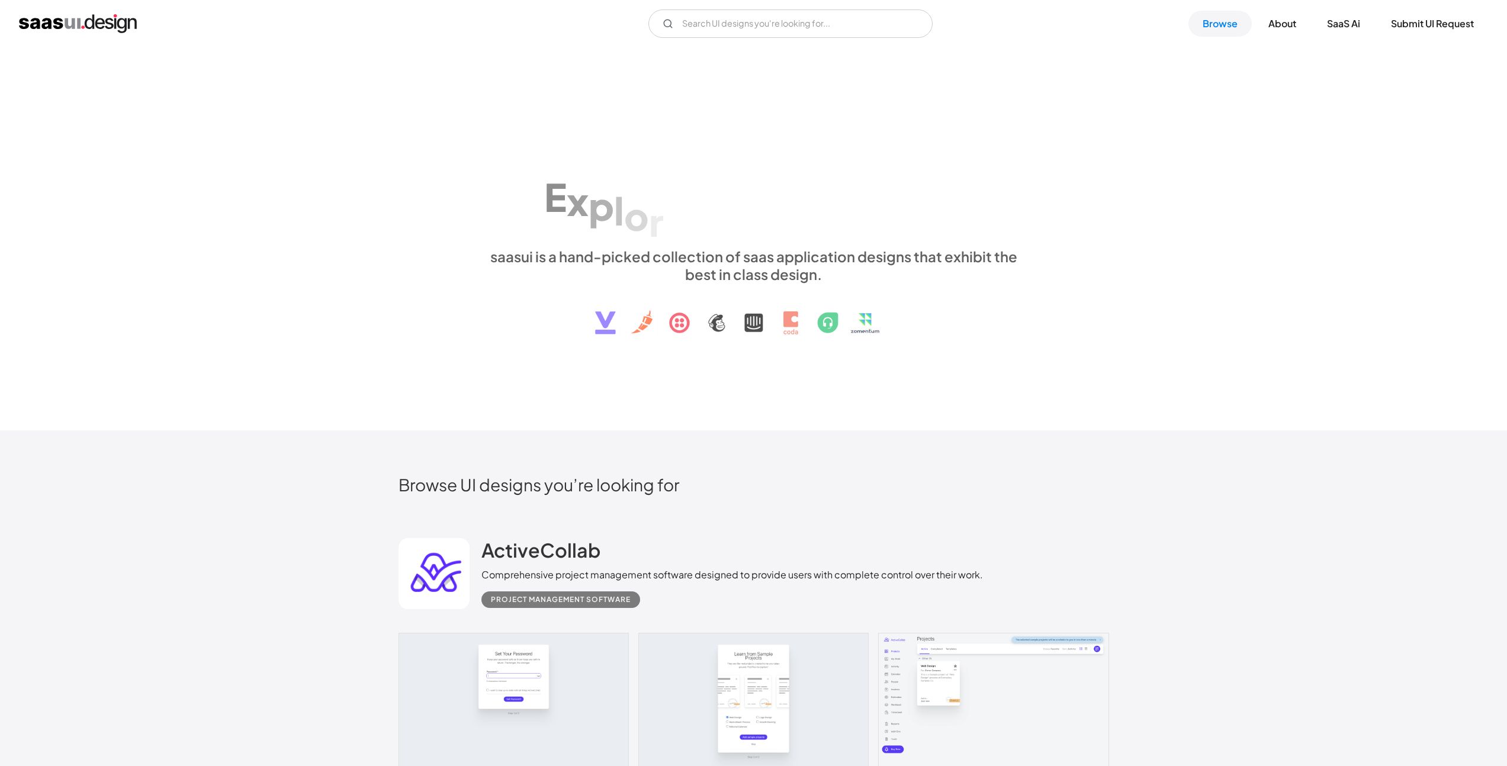
scroll to position [2672, 0]
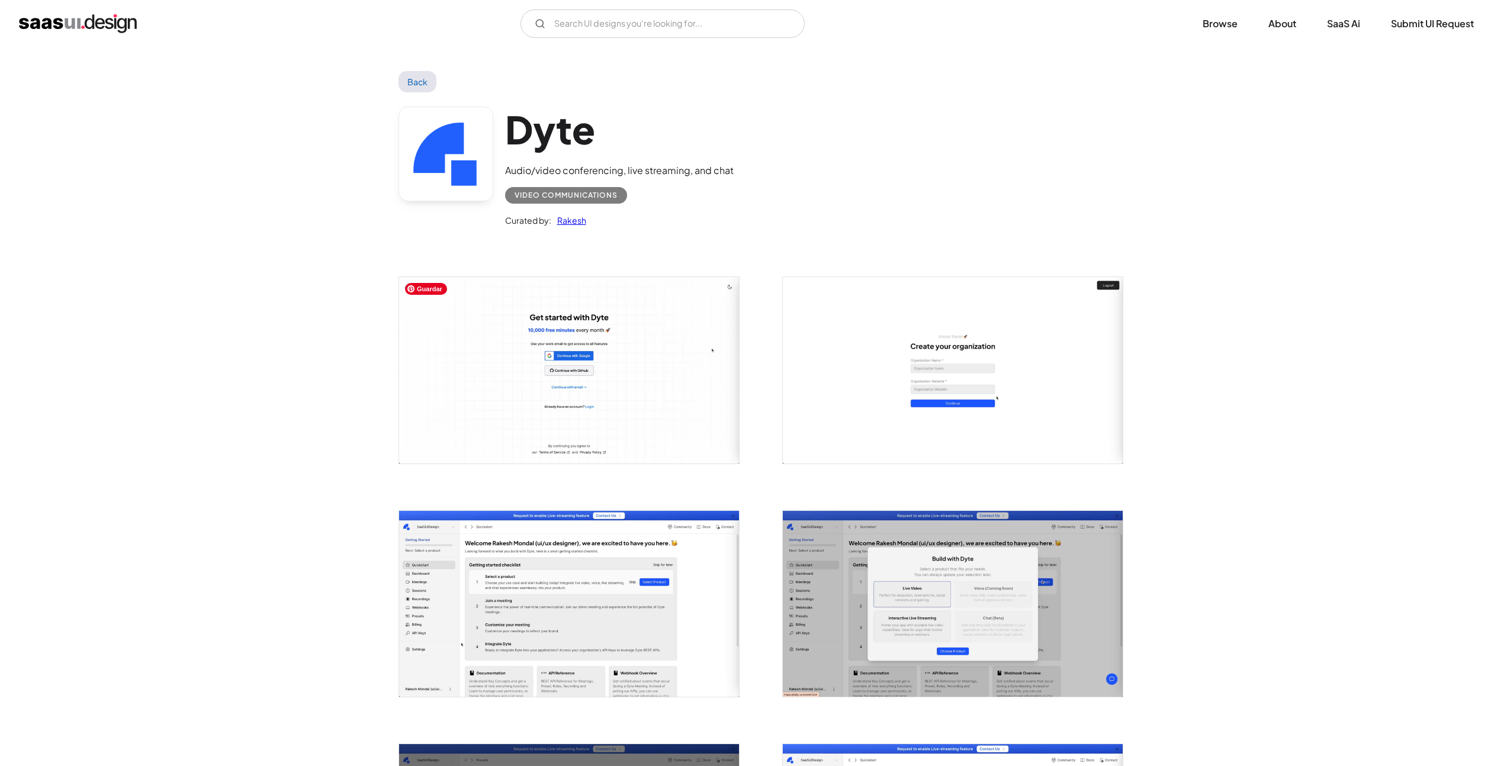
click at [609, 409] on img "open lightbox" at bounding box center [569, 370] width 340 height 186
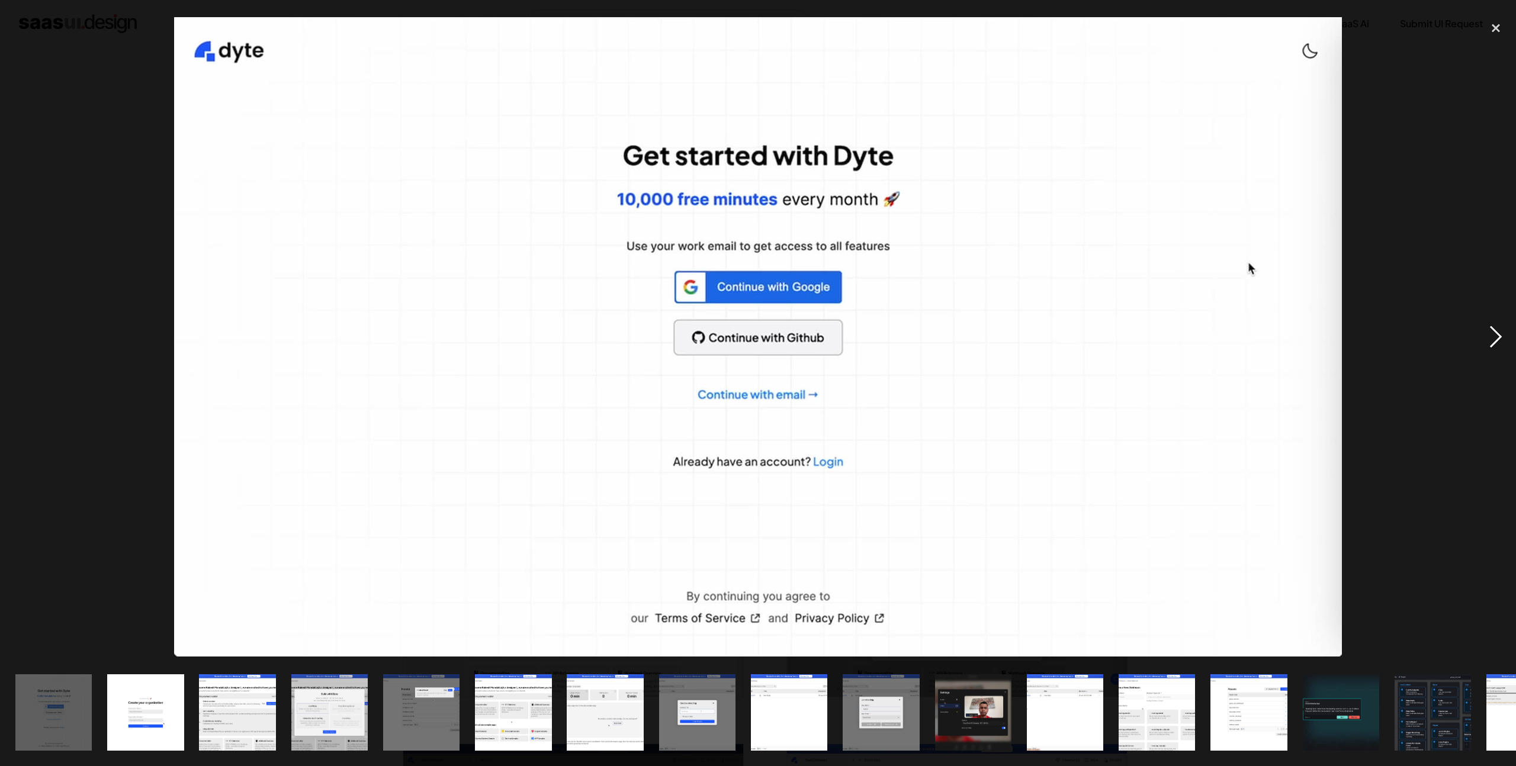
click at [1496, 334] on div "next image" at bounding box center [1496, 337] width 40 height 644
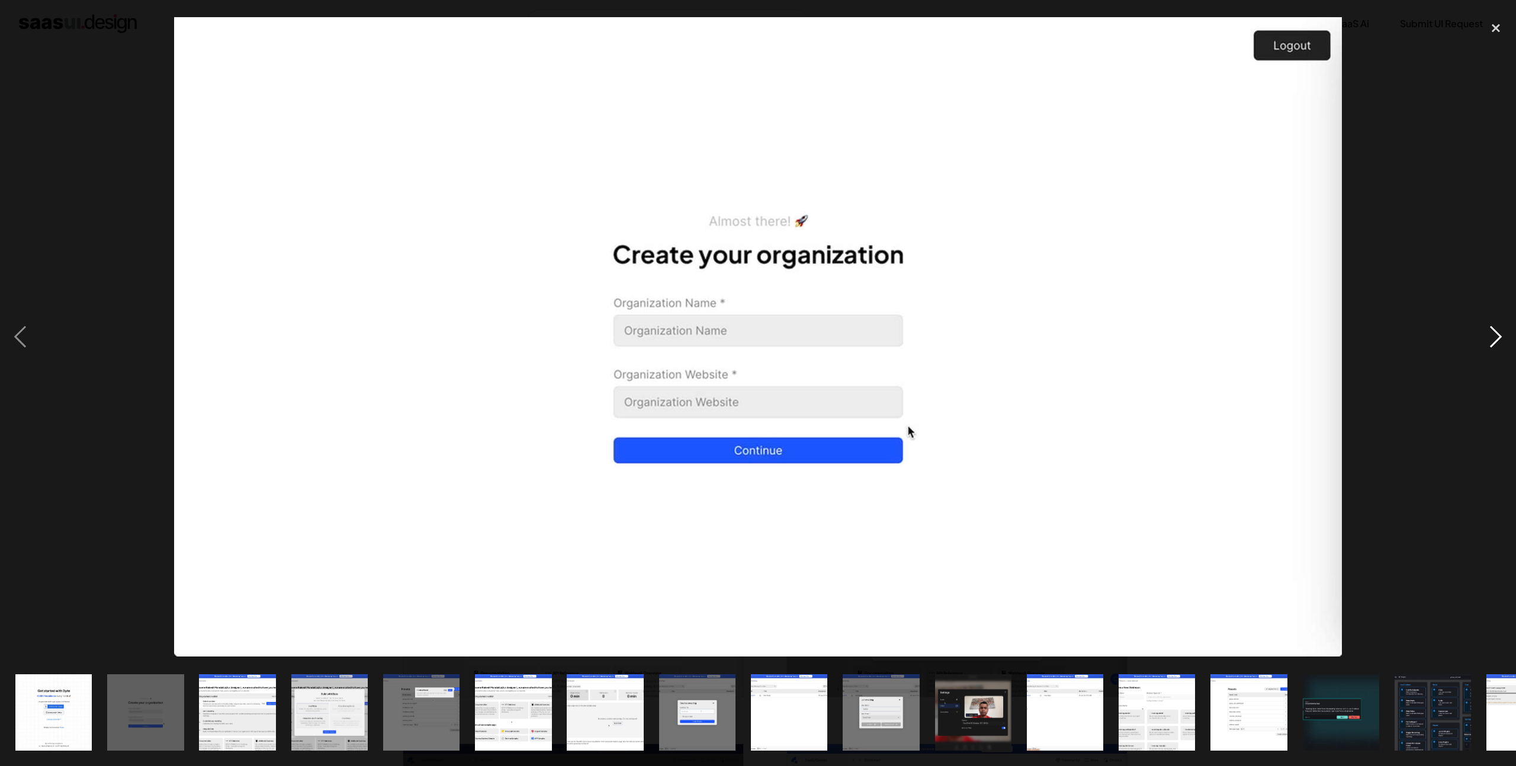
click at [1496, 334] on div "next image" at bounding box center [1496, 337] width 40 height 644
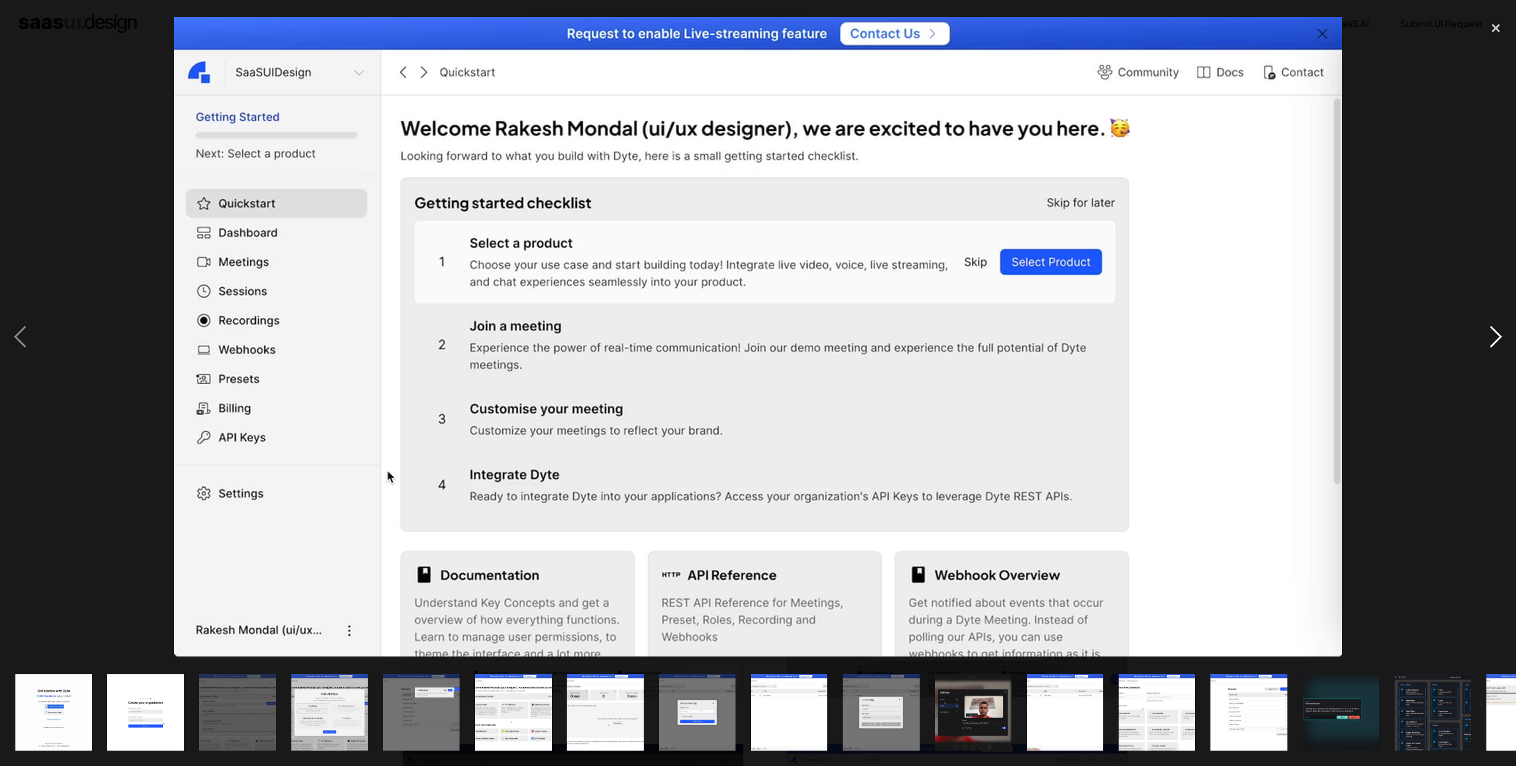
click at [1497, 332] on div "next image" at bounding box center [1496, 337] width 40 height 644
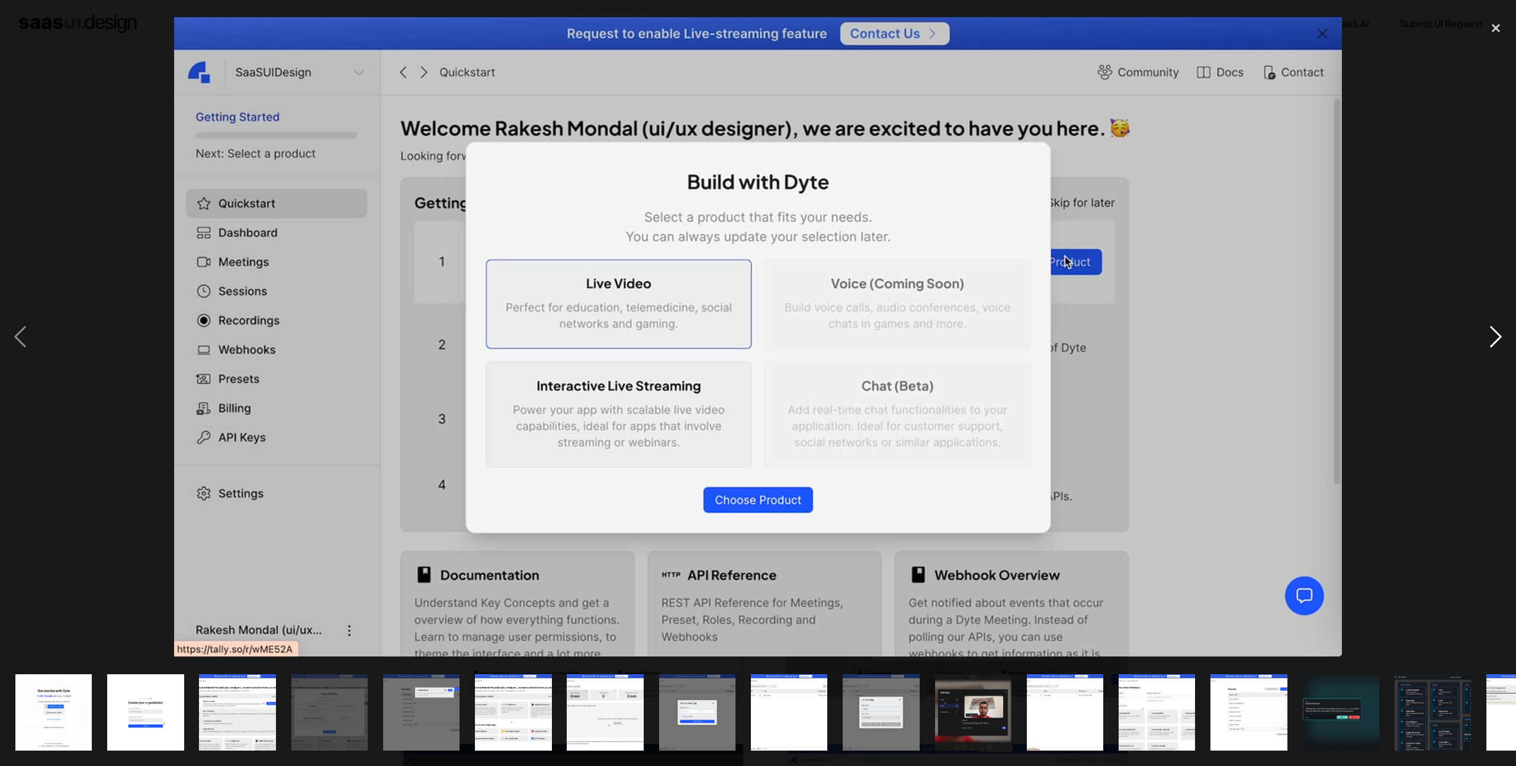
click at [1497, 332] on div "next image" at bounding box center [1496, 337] width 40 height 644
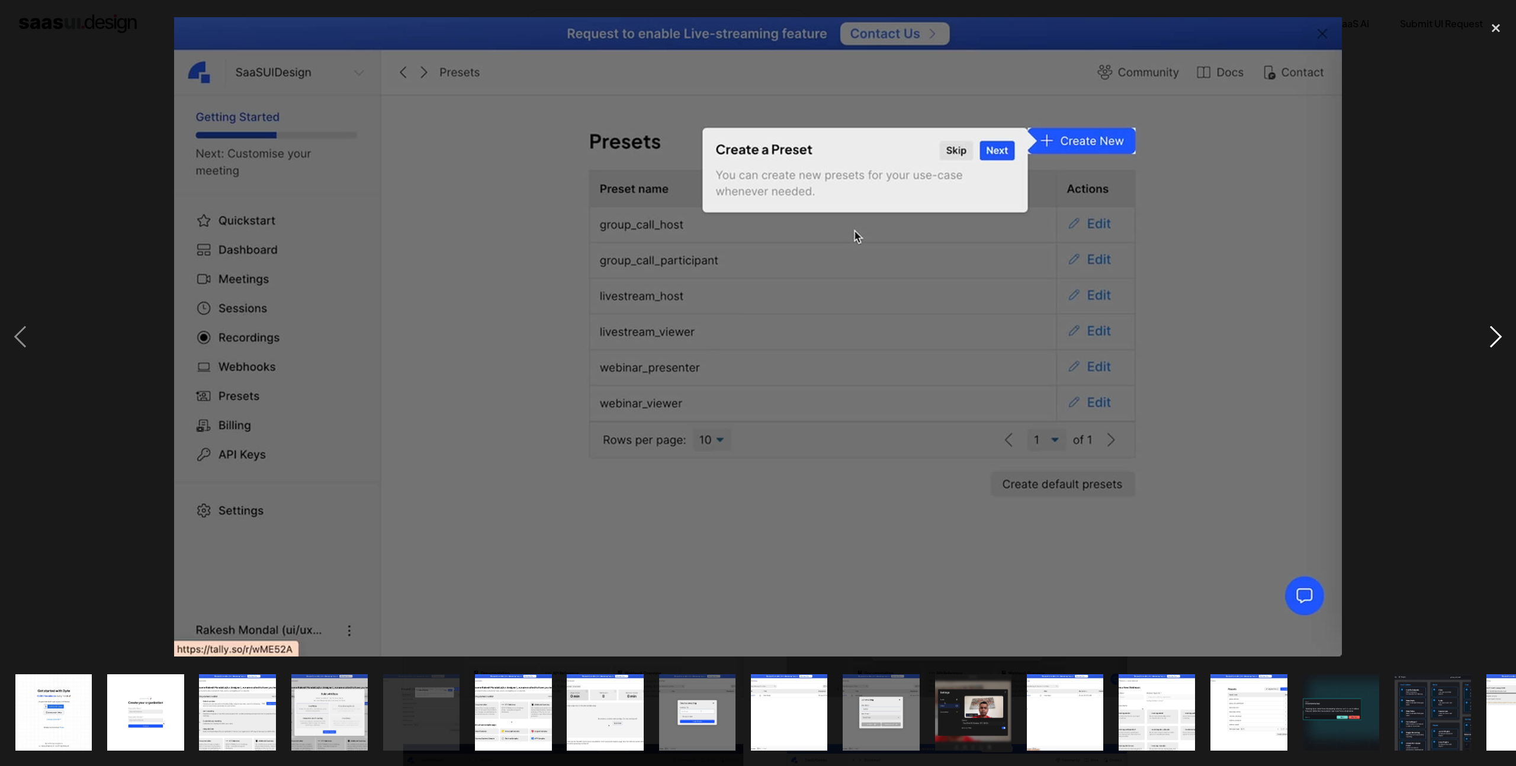
click at [1497, 332] on div "next image" at bounding box center [1496, 337] width 40 height 644
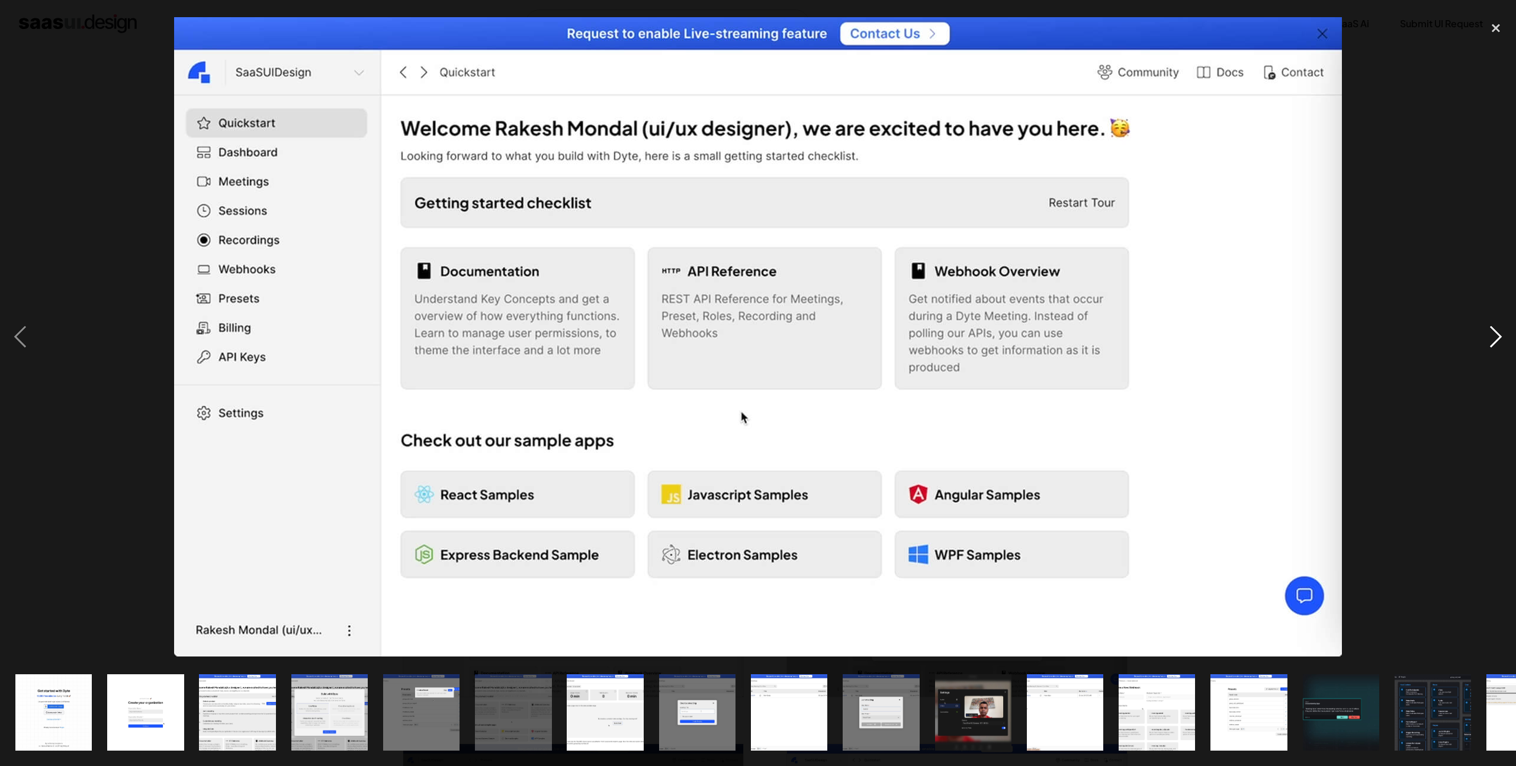
click at [1497, 332] on div "next image" at bounding box center [1496, 337] width 40 height 644
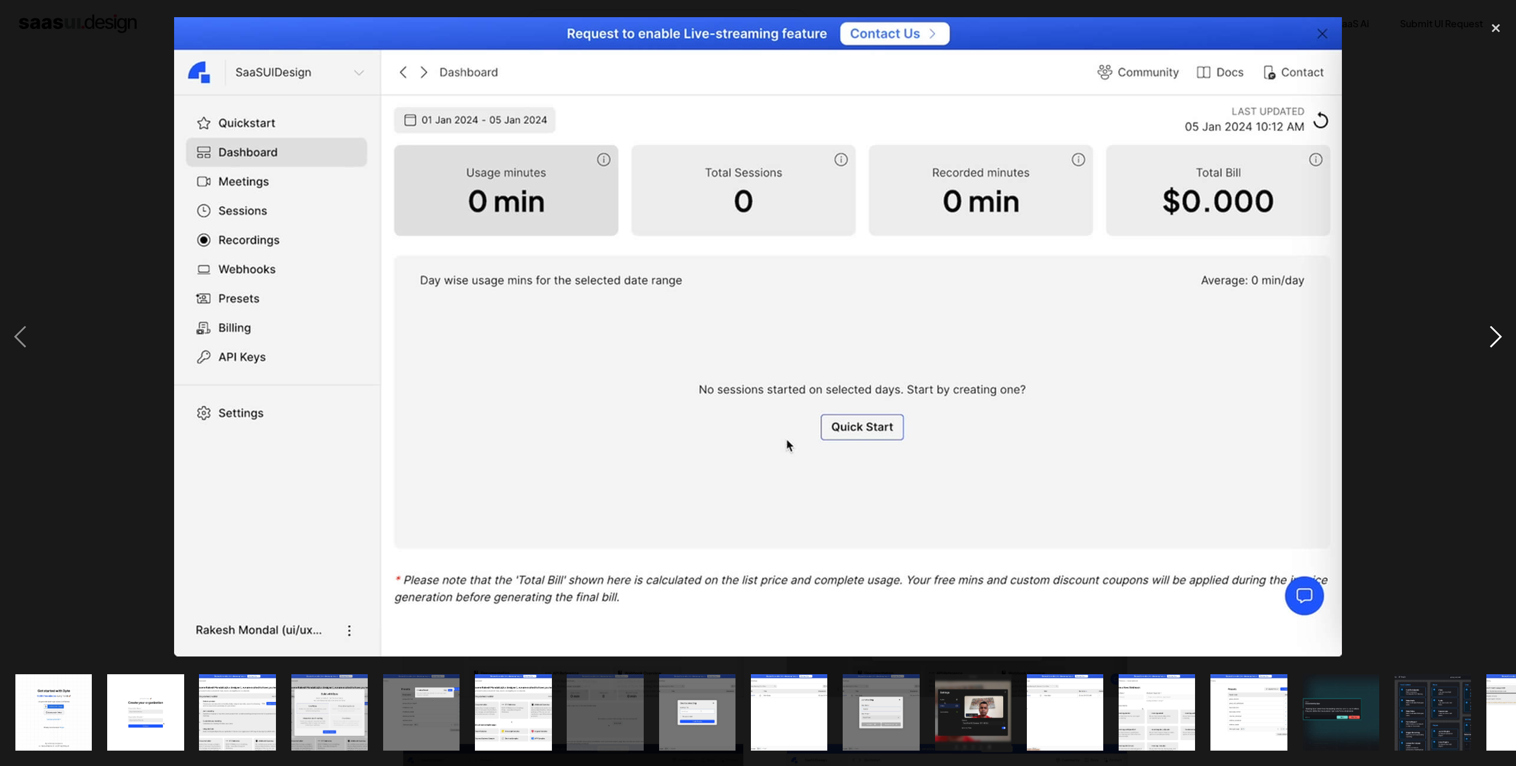
click at [1498, 332] on div "next image" at bounding box center [1496, 337] width 40 height 644
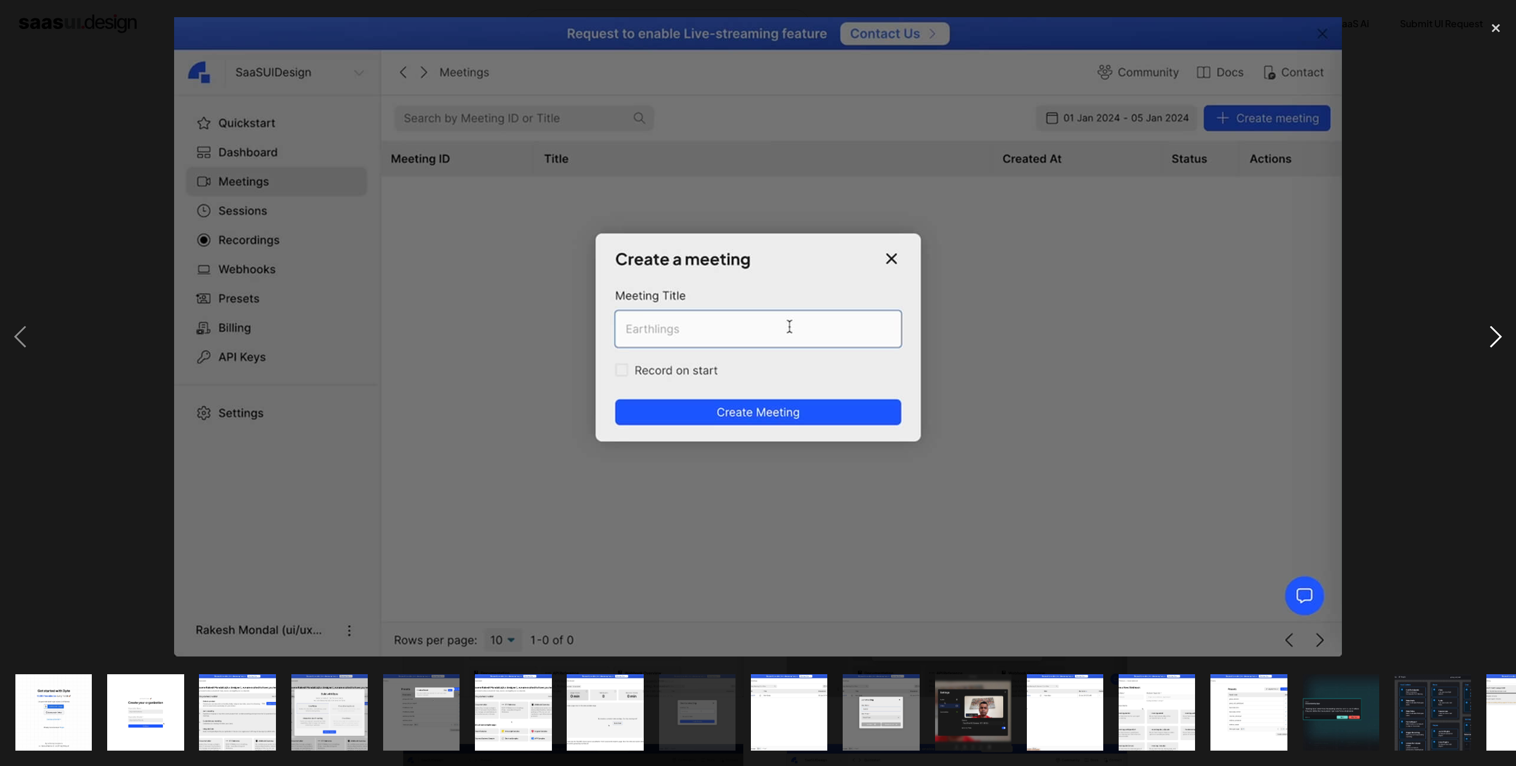
click at [1494, 341] on div "next image" at bounding box center [1496, 337] width 40 height 644
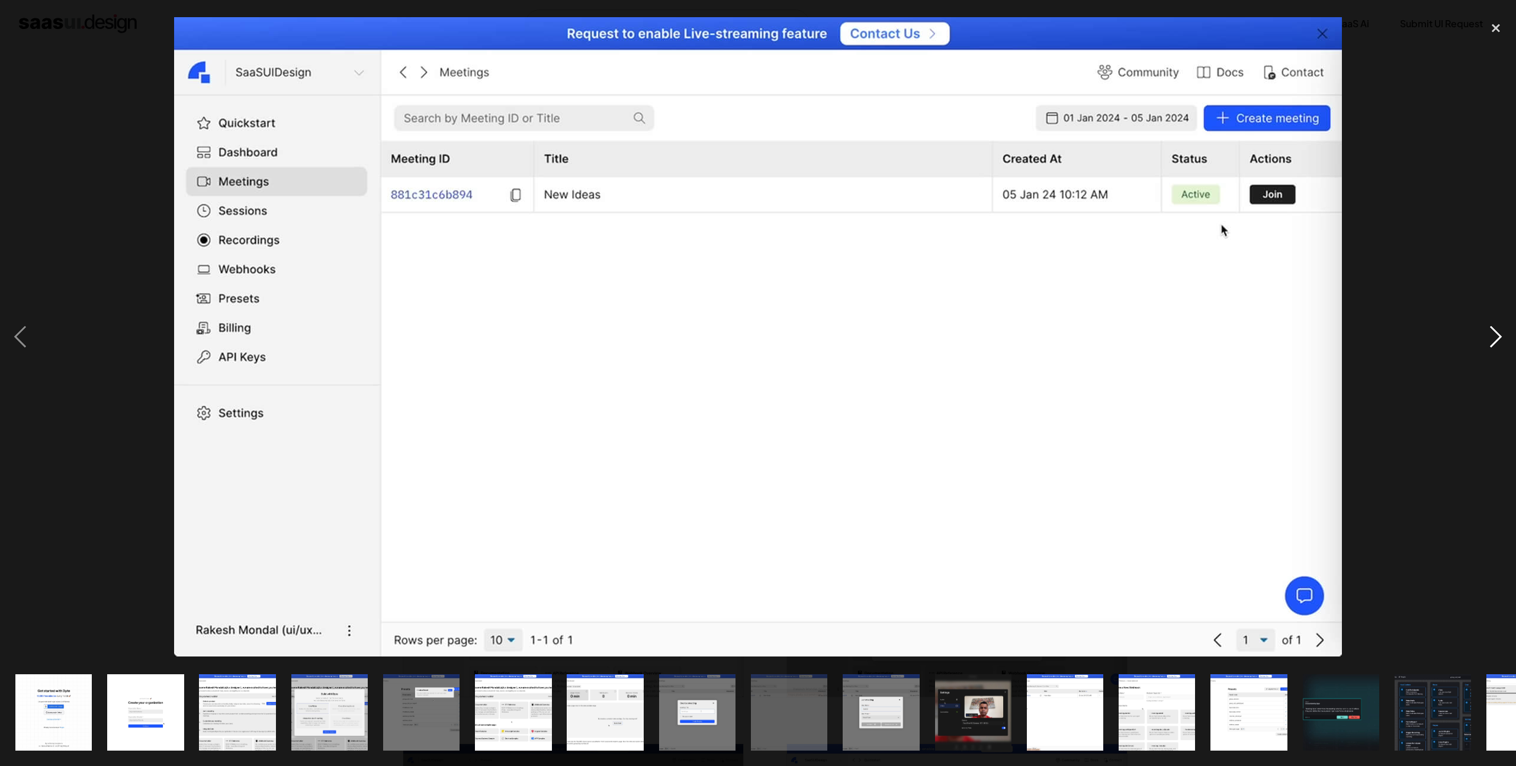
click at [1494, 341] on div "next image" at bounding box center [1496, 337] width 40 height 644
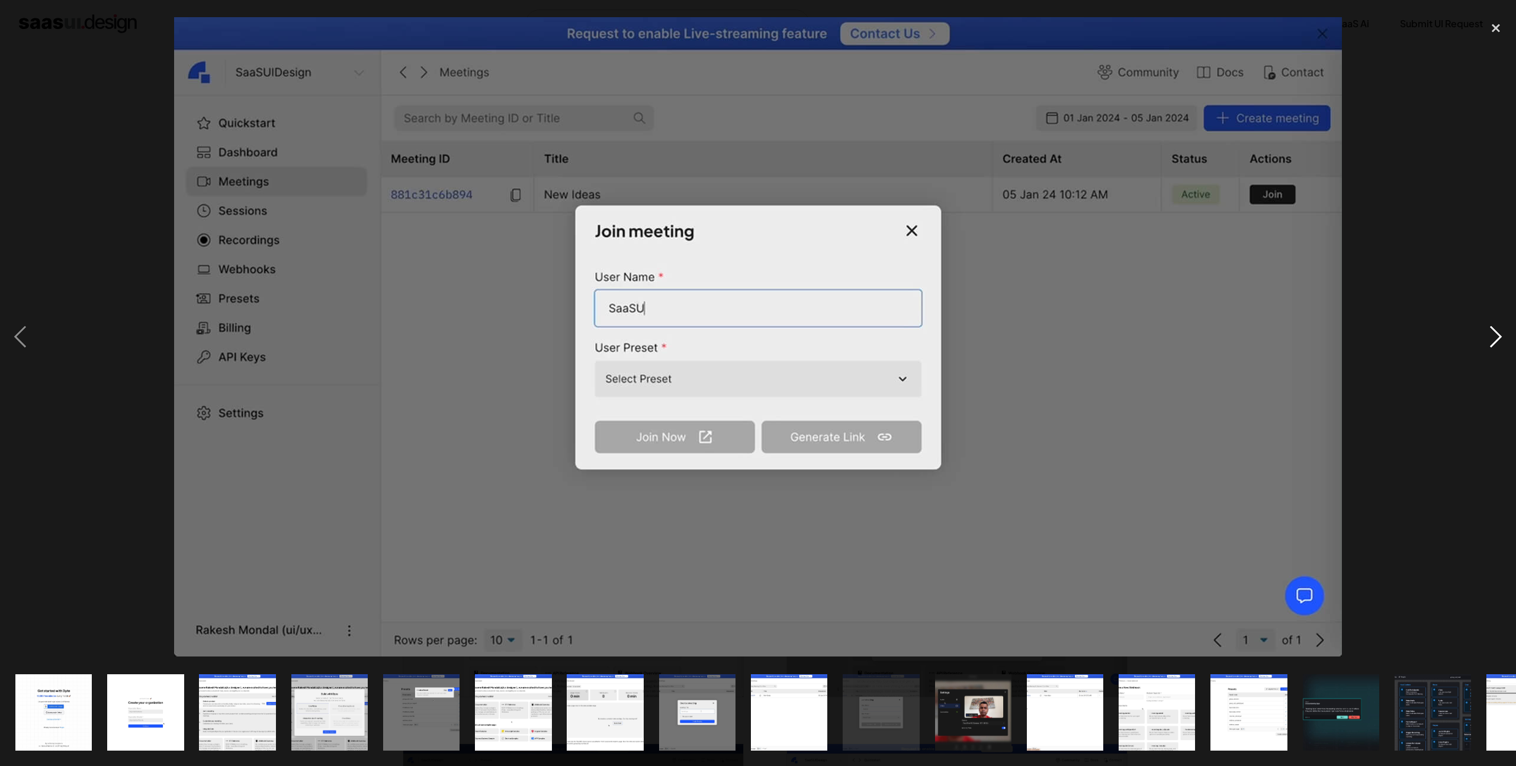
click at [1494, 341] on div "next image" at bounding box center [1496, 337] width 40 height 644
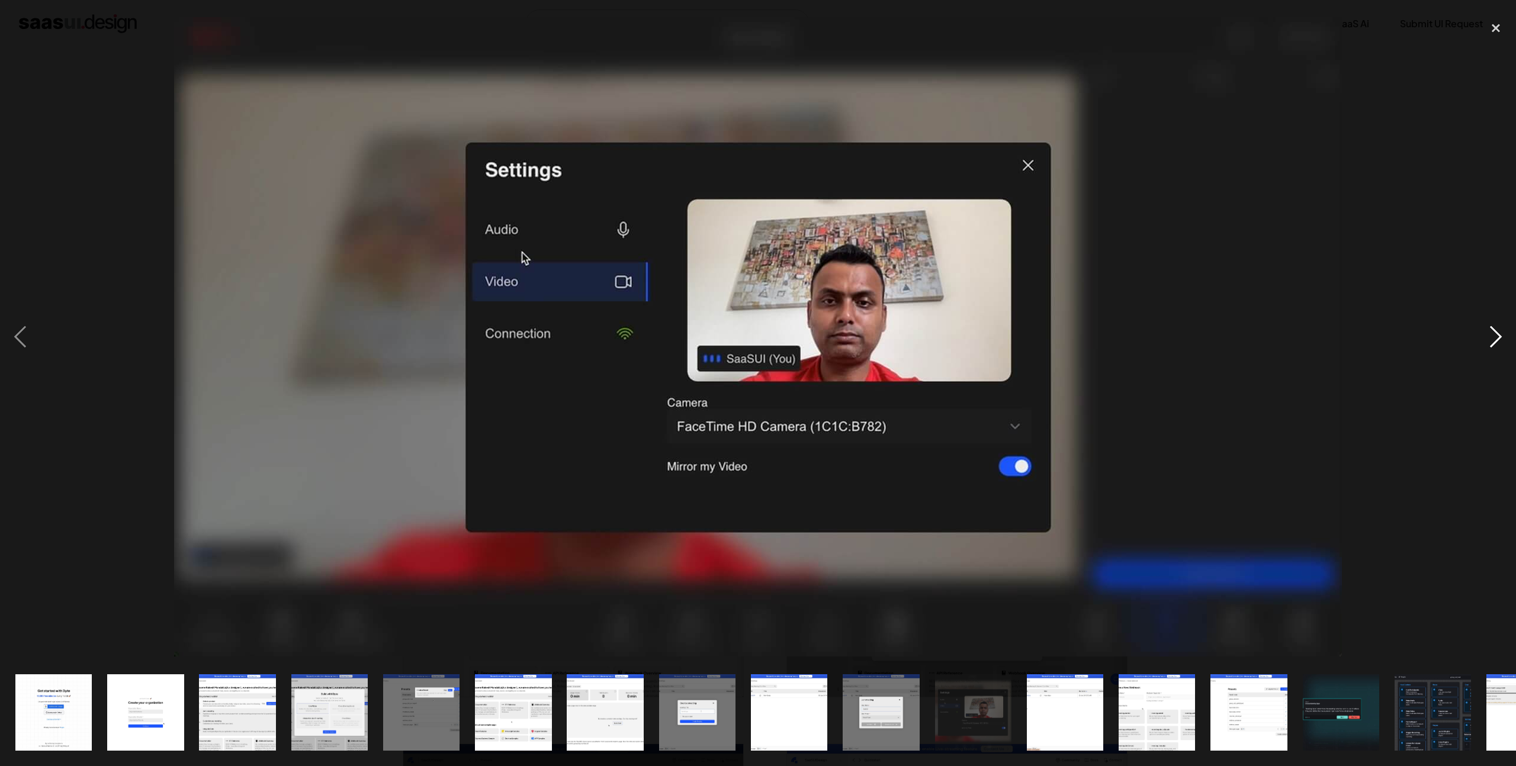
click at [1493, 326] on div "next image" at bounding box center [1496, 337] width 40 height 644
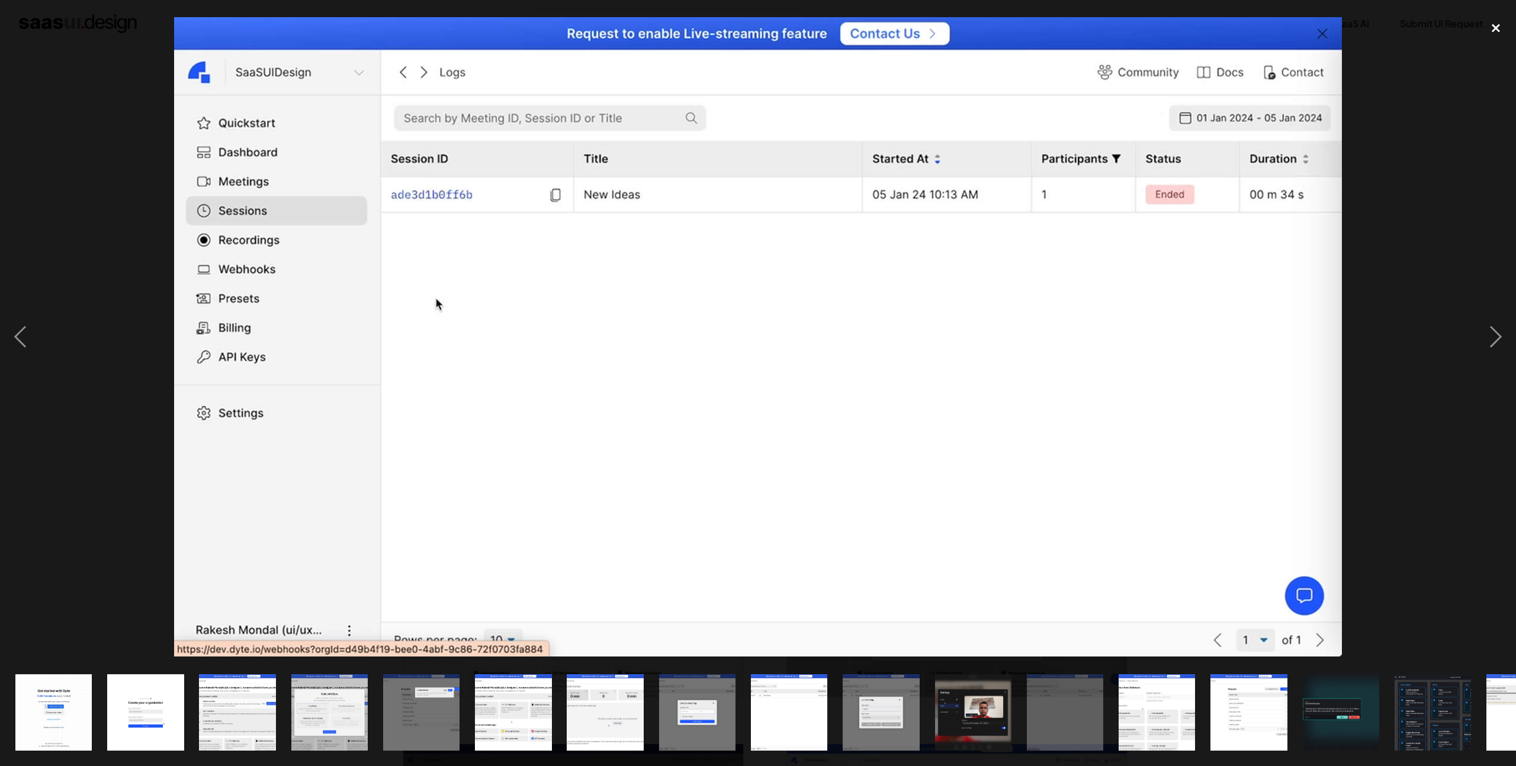
click at [1497, 25] on div "close lightbox" at bounding box center [1496, 28] width 40 height 26
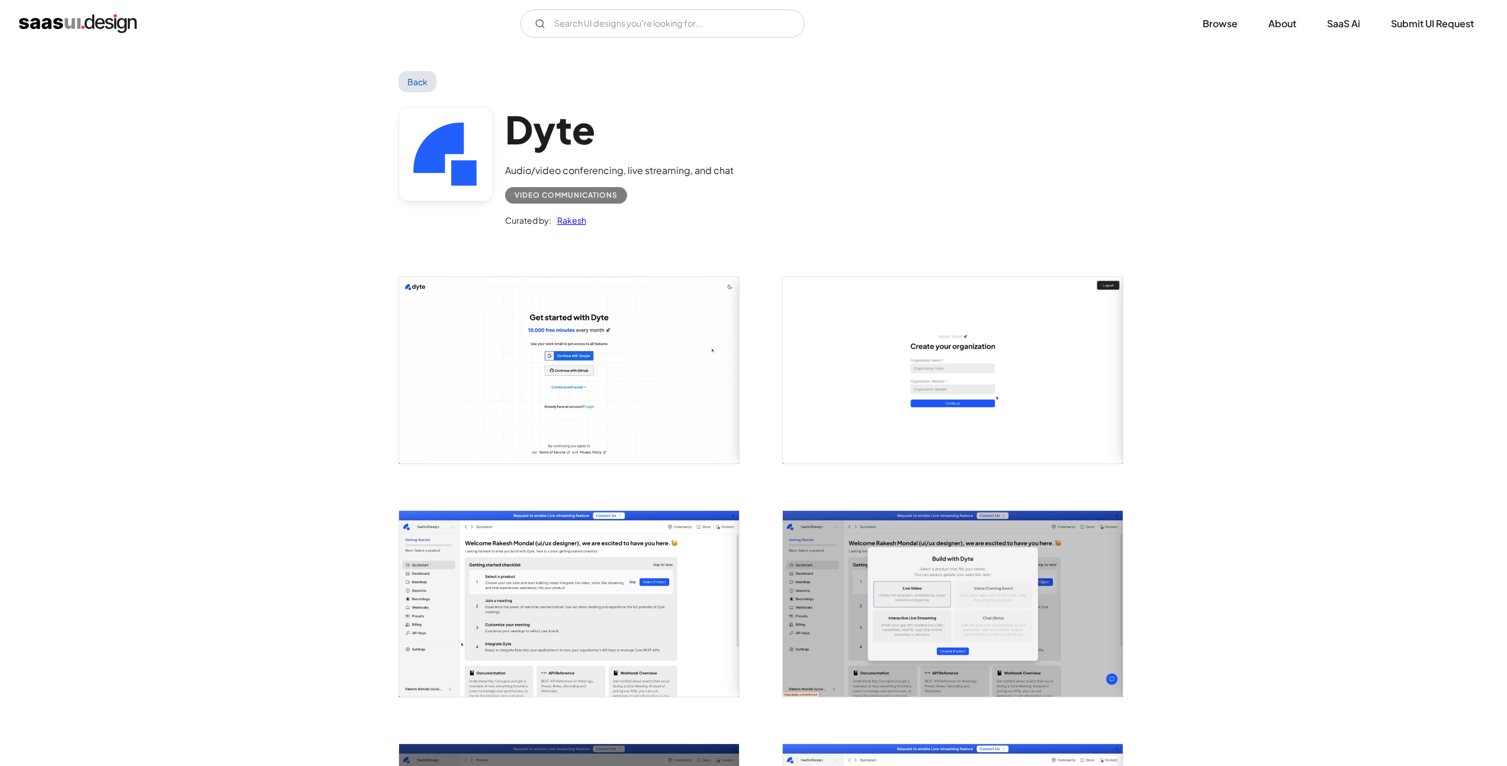
click at [406, 78] on link "Back" at bounding box center [418, 81] width 38 height 21
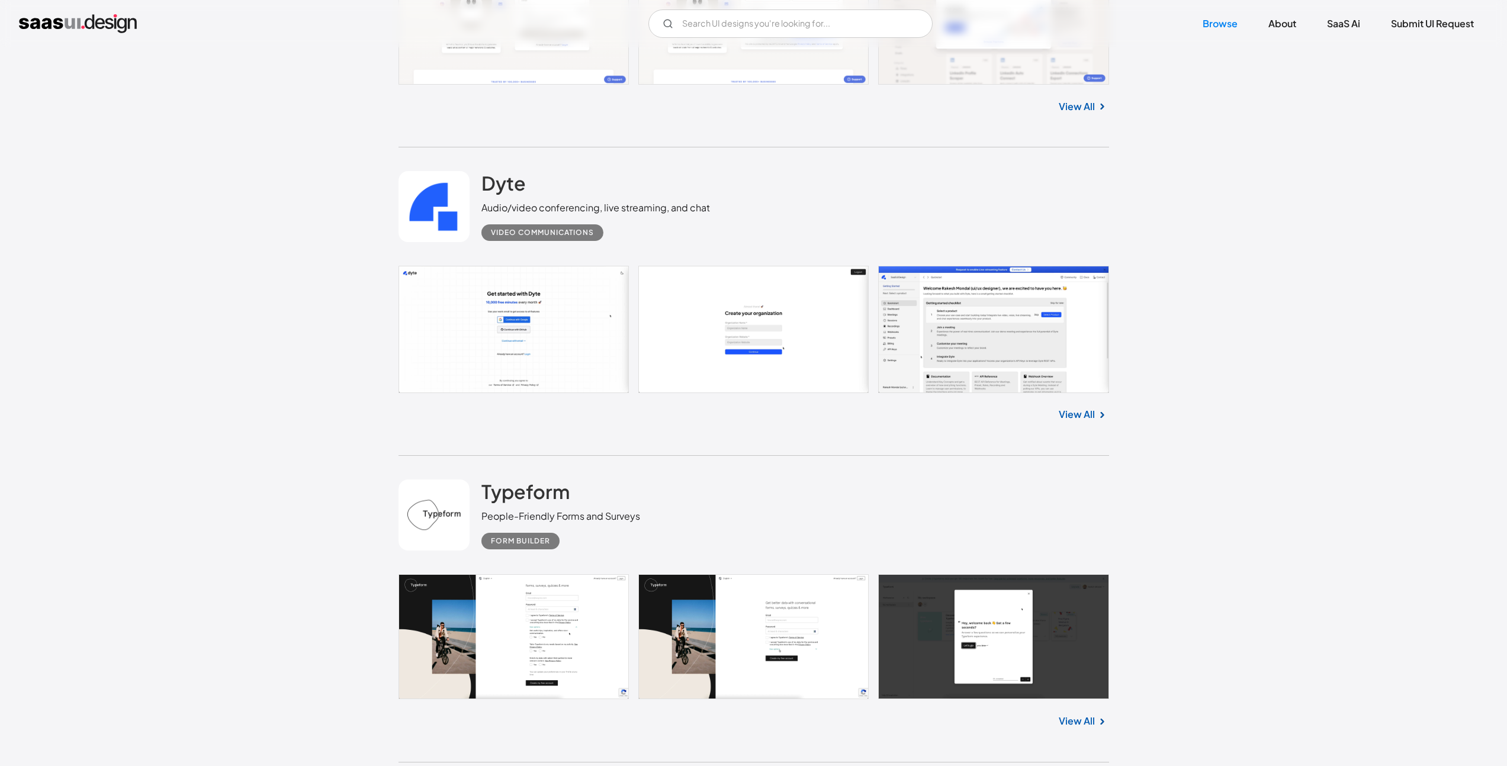
scroll to position [3287, 0]
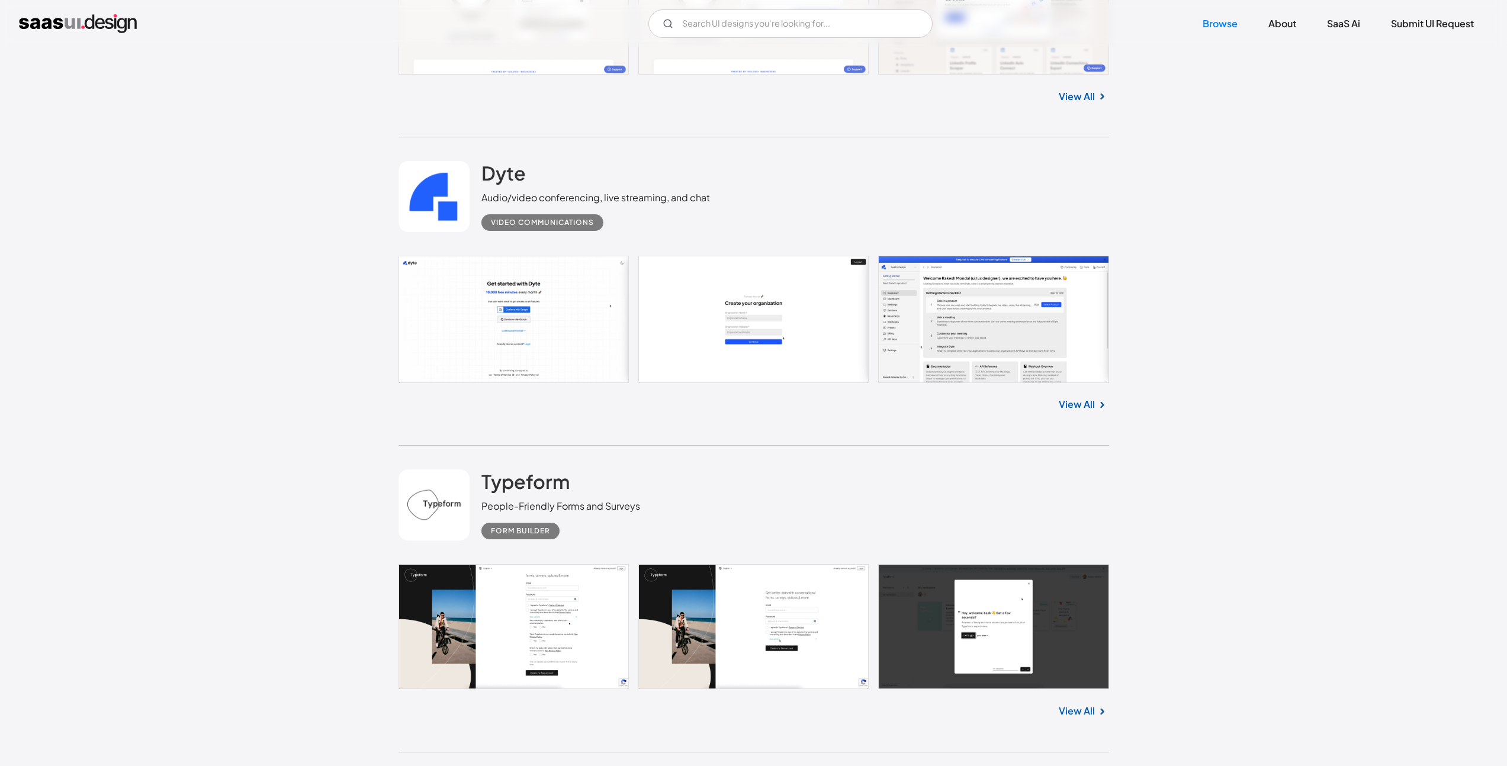
click at [432, 564] on link at bounding box center [754, 626] width 711 height 125
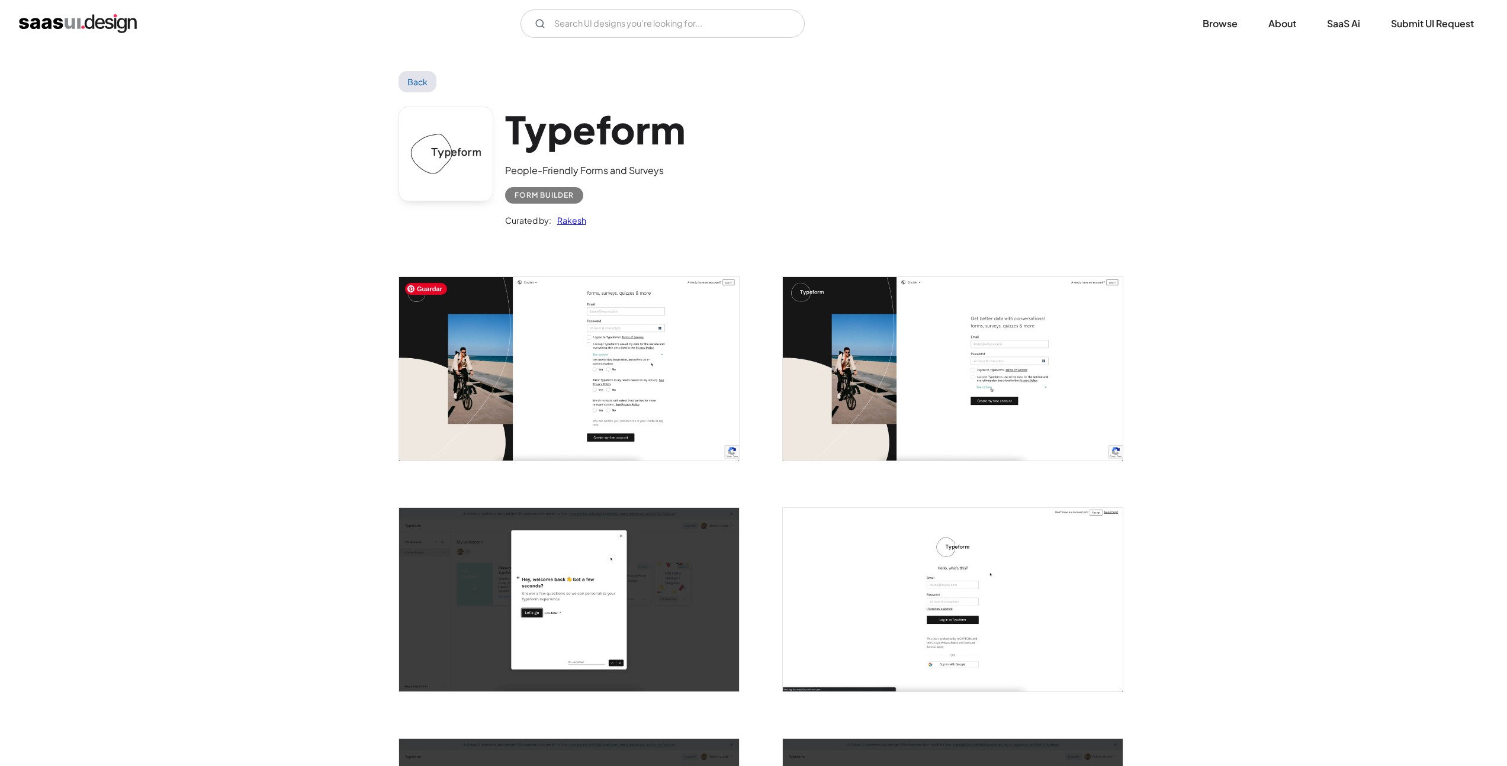
click at [537, 365] on img "open lightbox" at bounding box center [569, 369] width 340 height 184
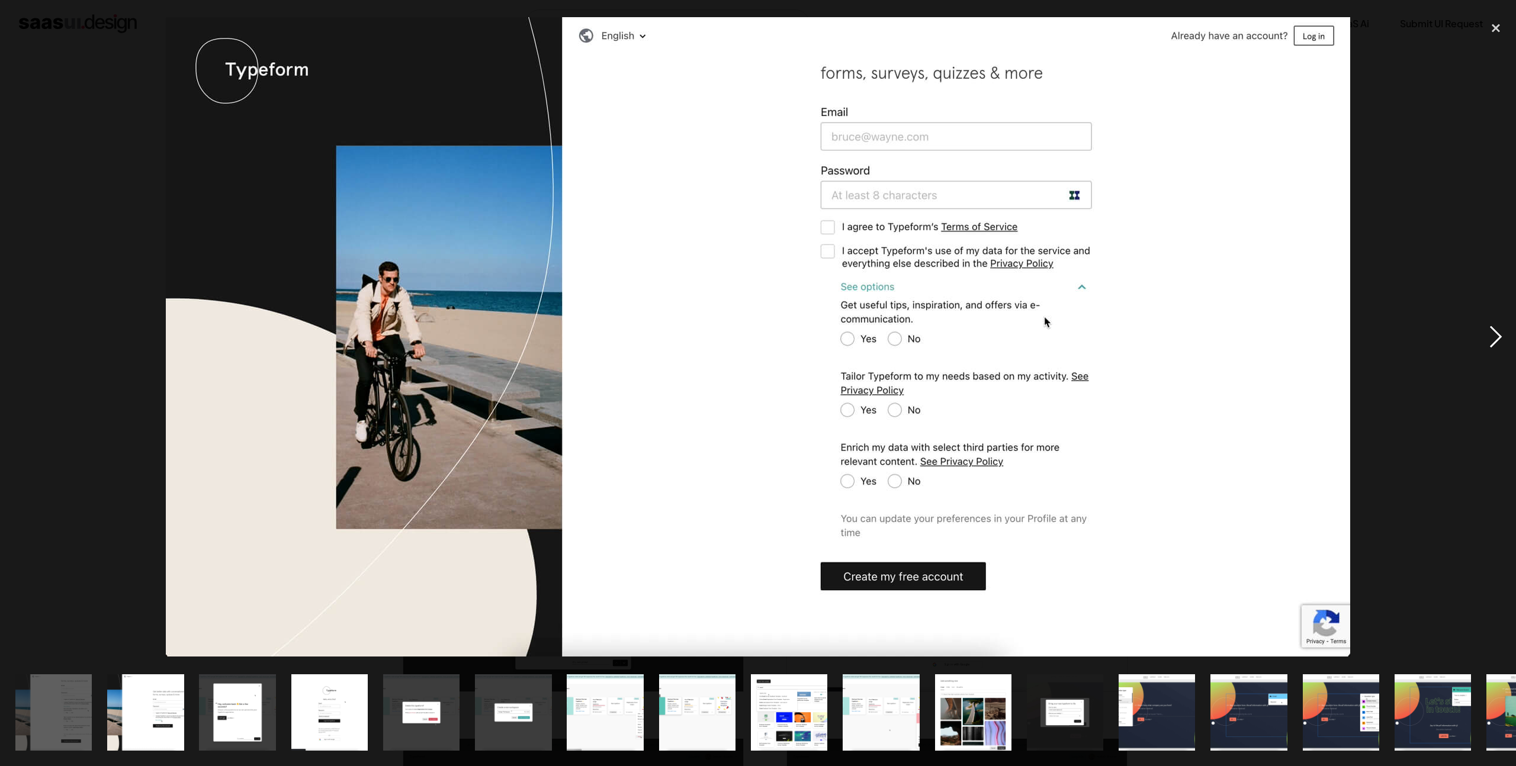
click at [1496, 328] on div "next image" at bounding box center [1496, 337] width 40 height 644
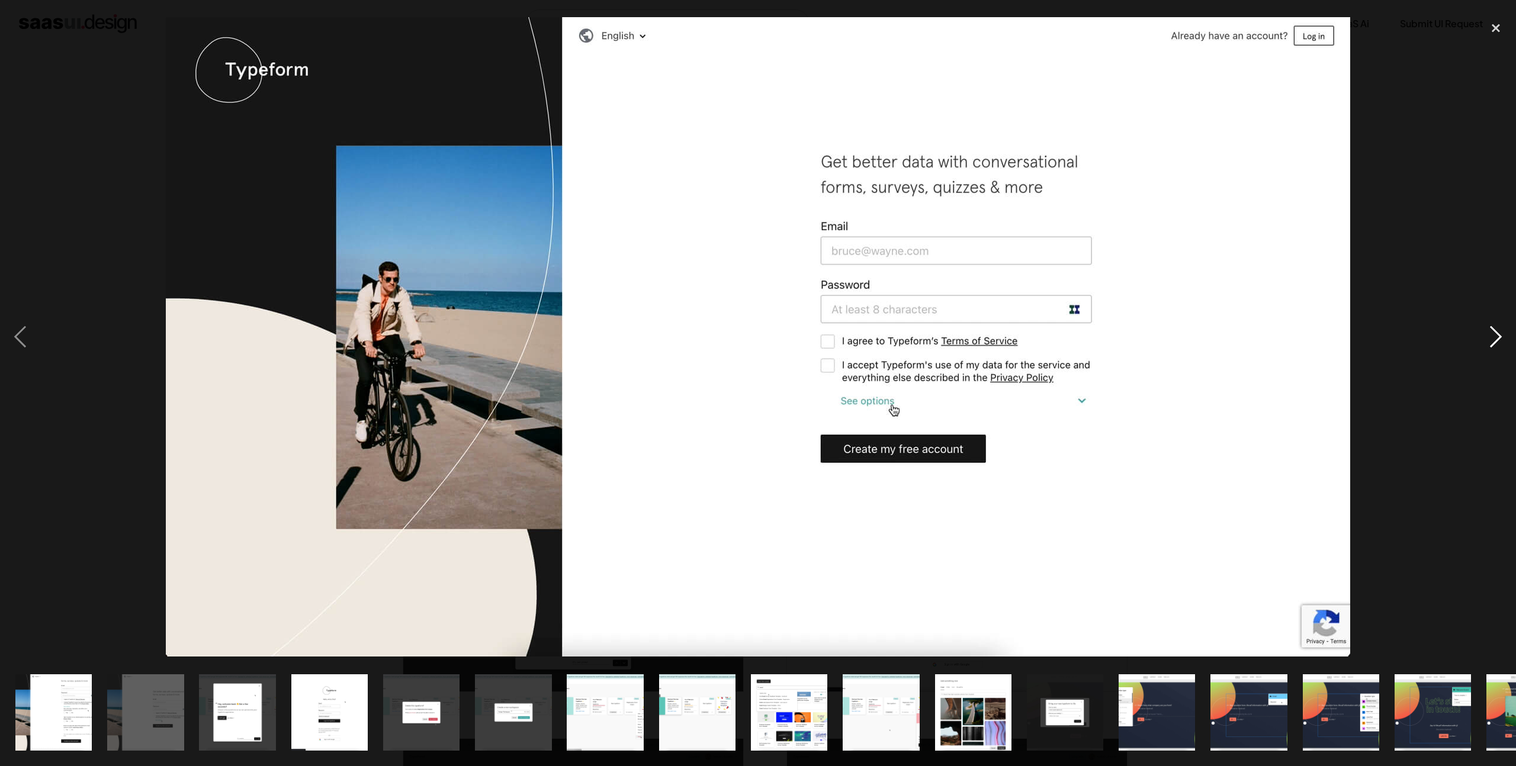
click at [1496, 328] on div "next image" at bounding box center [1496, 337] width 40 height 644
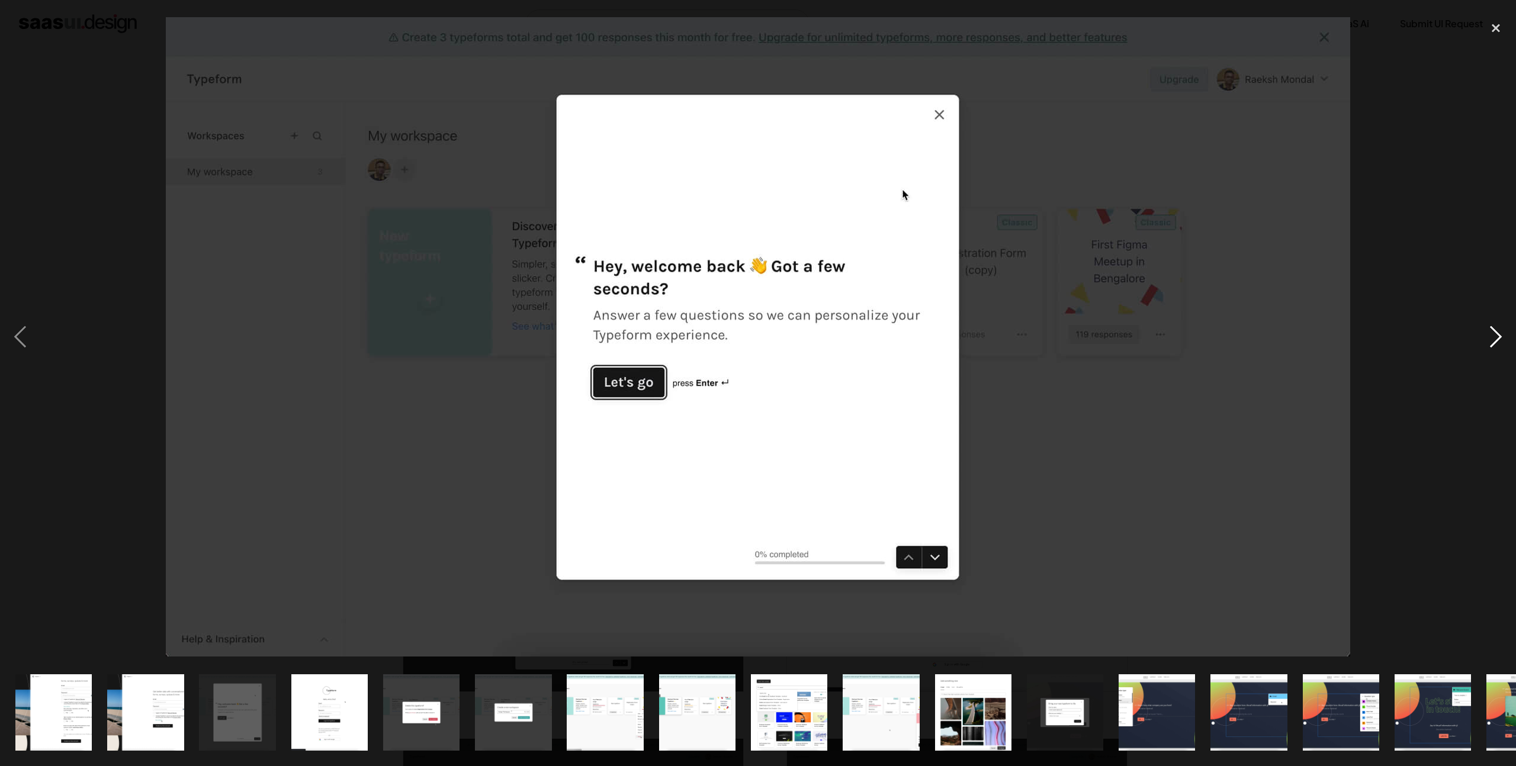
click at [1490, 331] on div "next image" at bounding box center [1496, 337] width 40 height 644
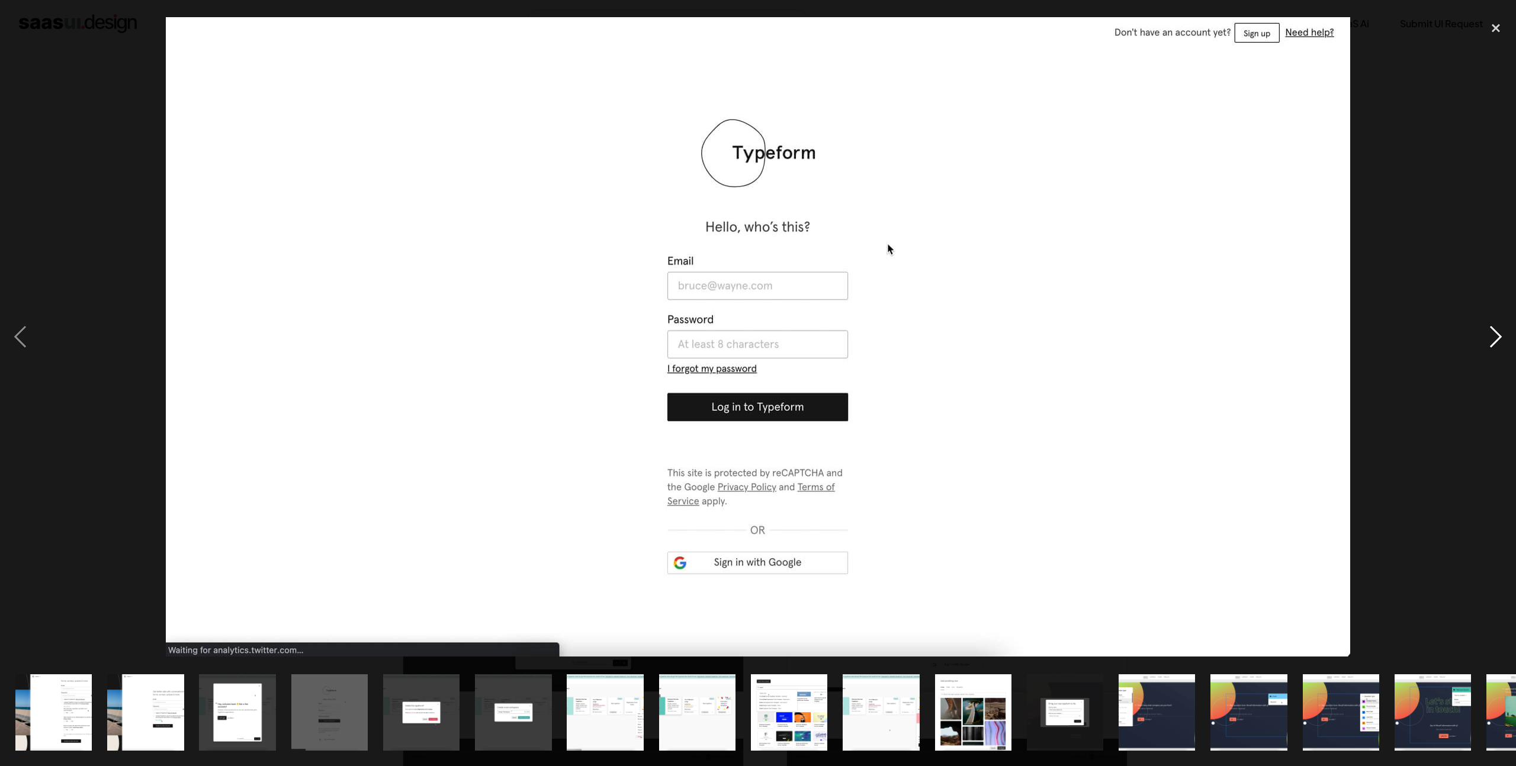
click at [1490, 331] on div "next image" at bounding box center [1496, 337] width 40 height 644
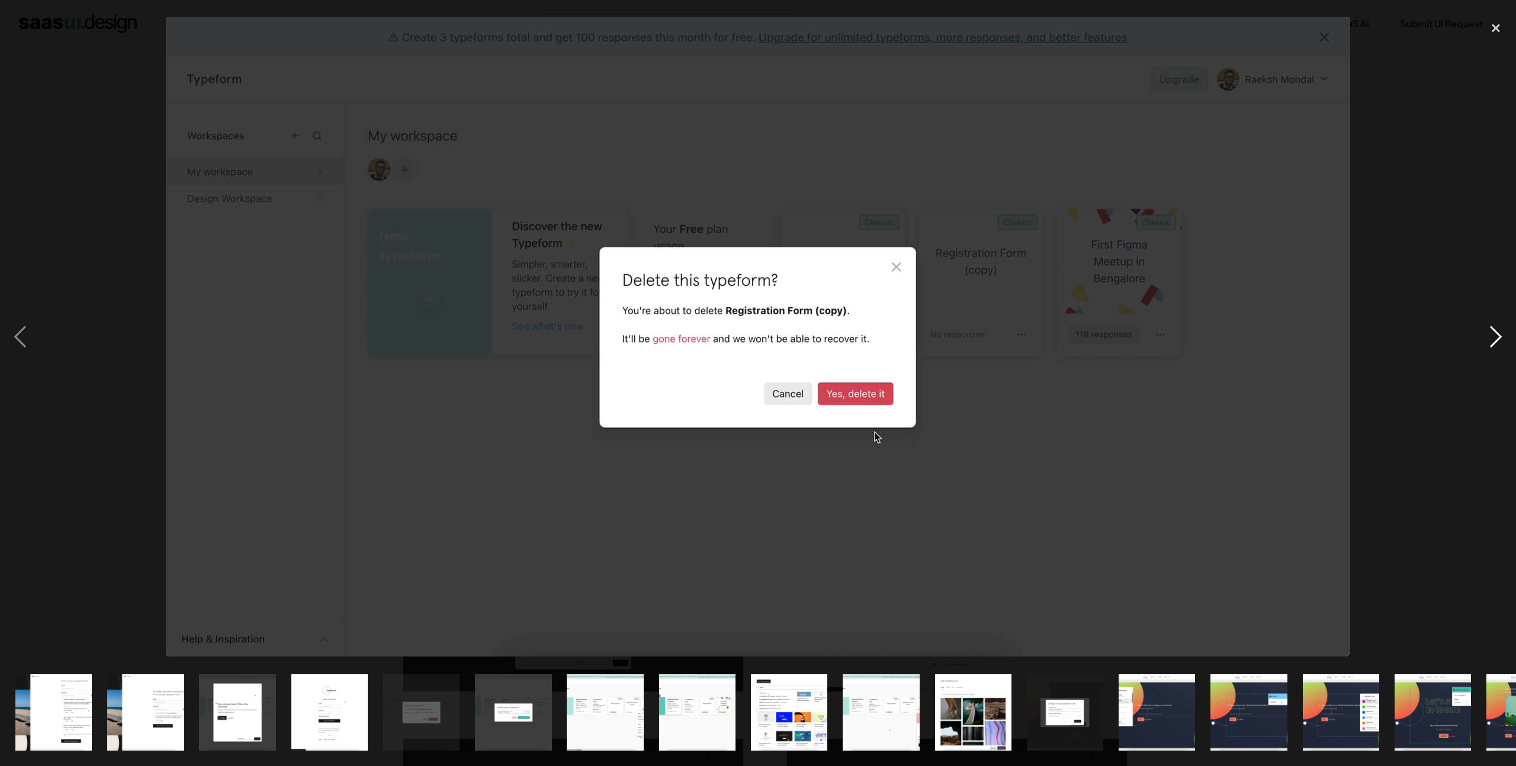
click at [1490, 331] on div "next image" at bounding box center [1496, 337] width 40 height 644
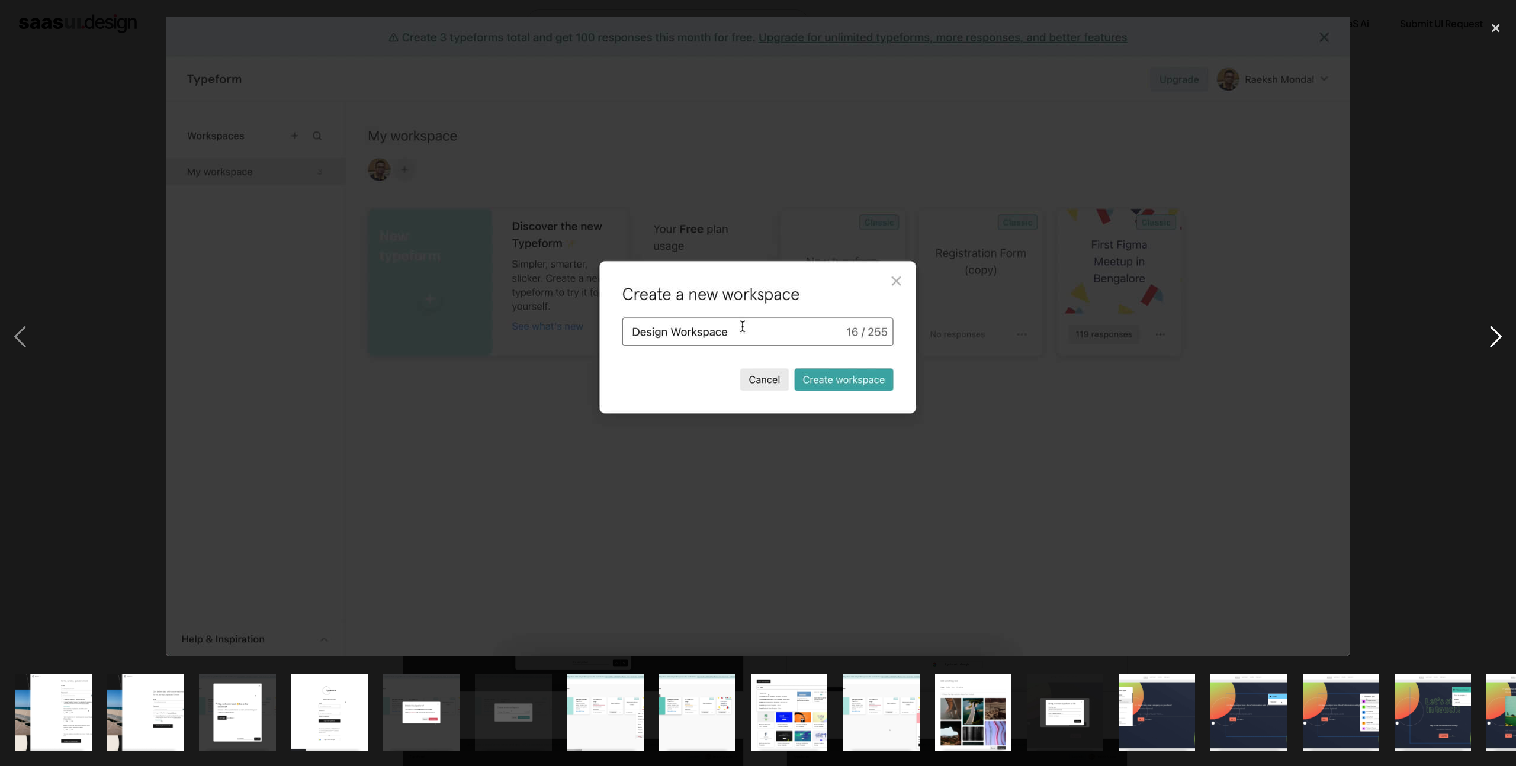
click at [1491, 331] on div "next image" at bounding box center [1496, 337] width 40 height 644
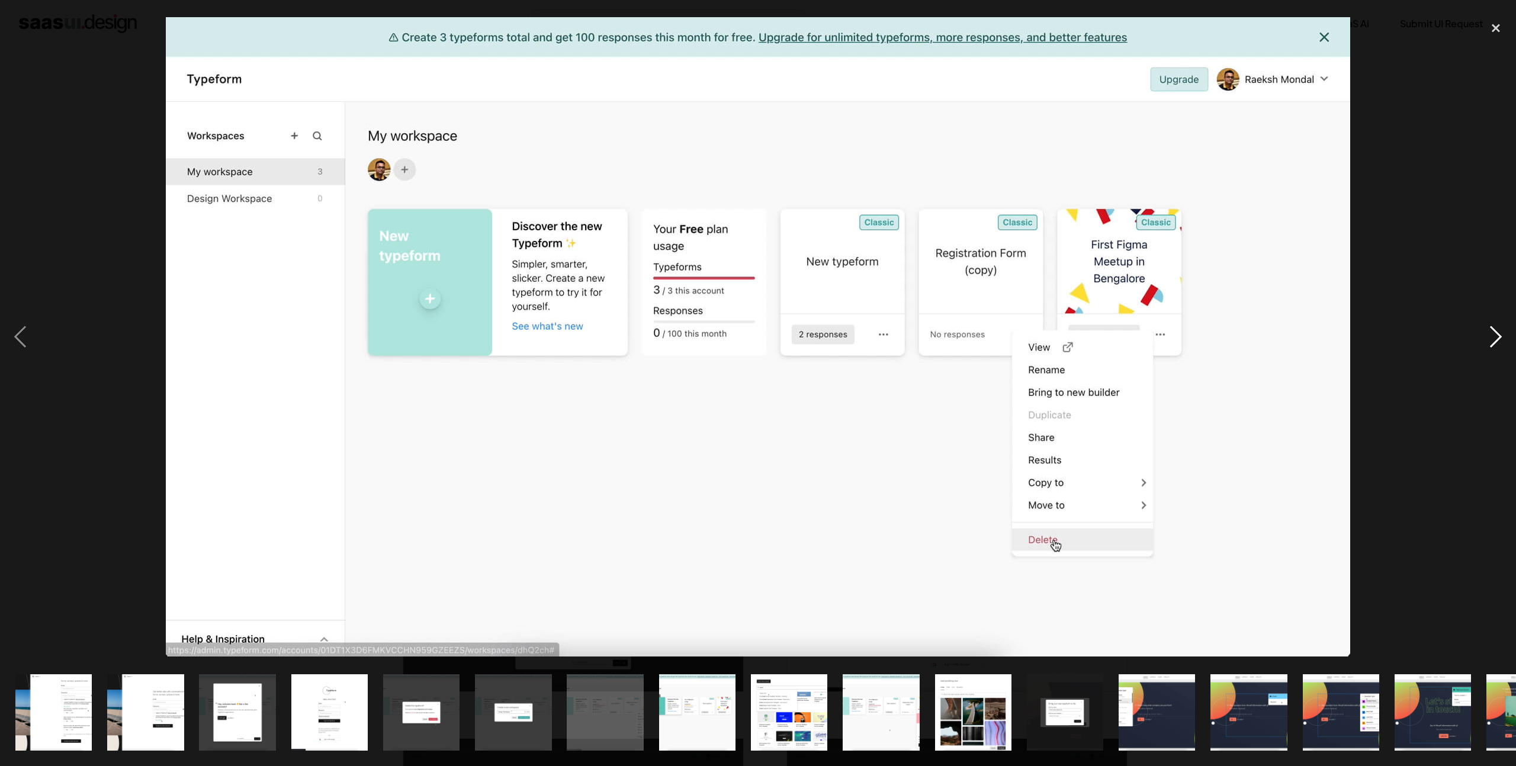
click at [1491, 331] on div "next image" at bounding box center [1496, 337] width 40 height 644
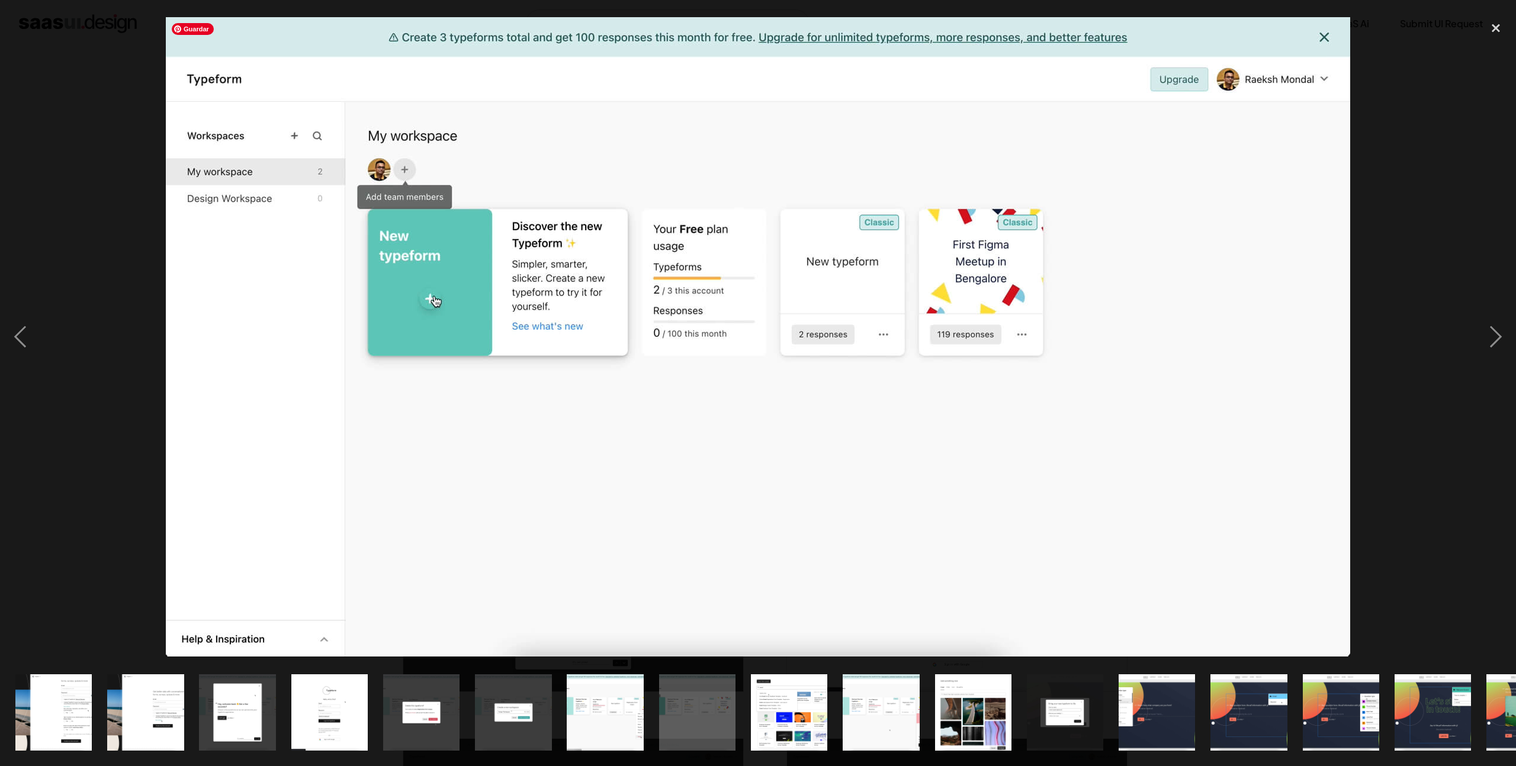
click at [1257, 204] on img at bounding box center [758, 337] width 1185 height 640
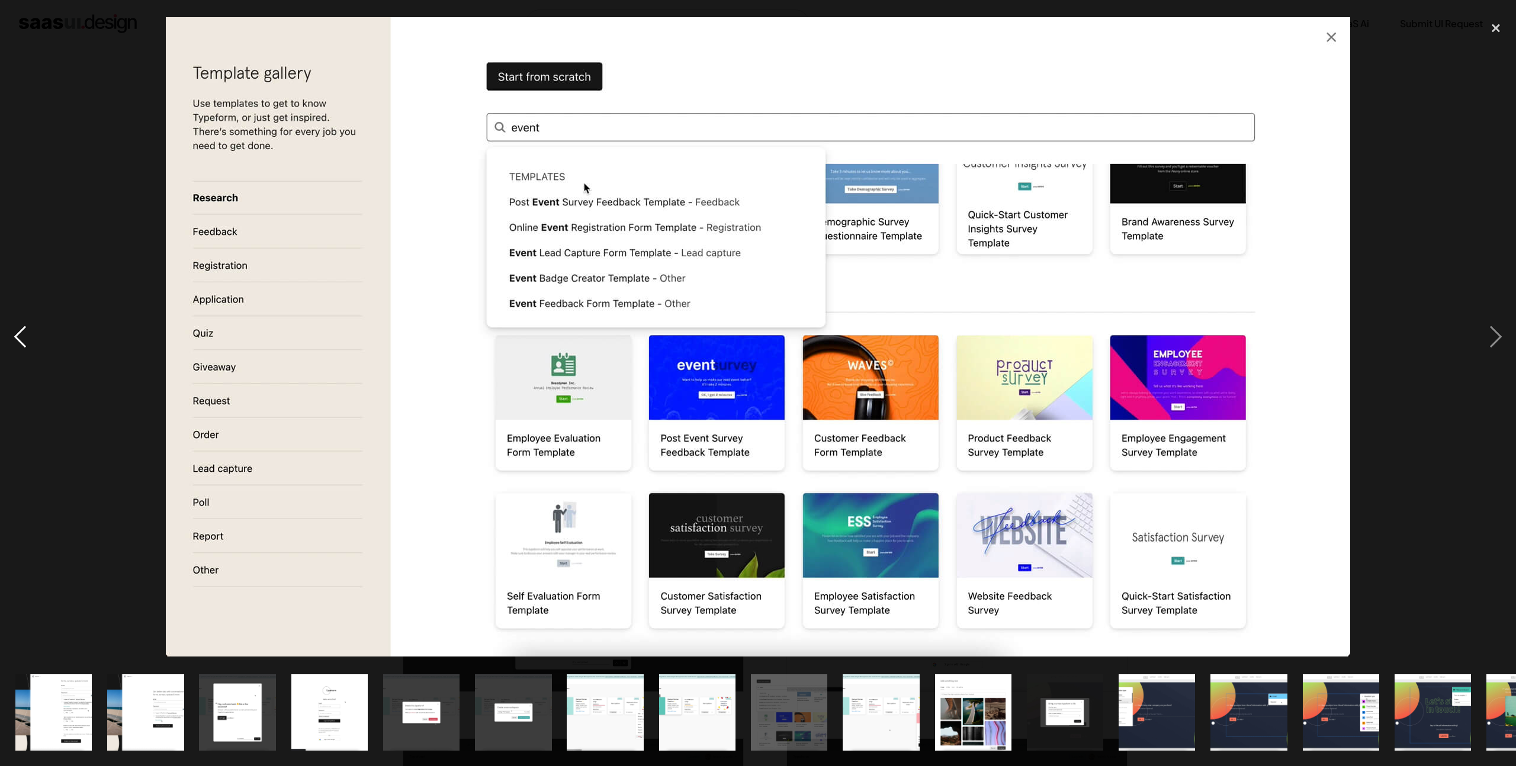
drag, startPoint x: 22, startPoint y: 344, endPoint x: 38, endPoint y: 344, distance: 16.0
click at [24, 344] on div "previous image" at bounding box center [20, 337] width 40 height 644
